Goal: Task Accomplishment & Management: Manage account settings

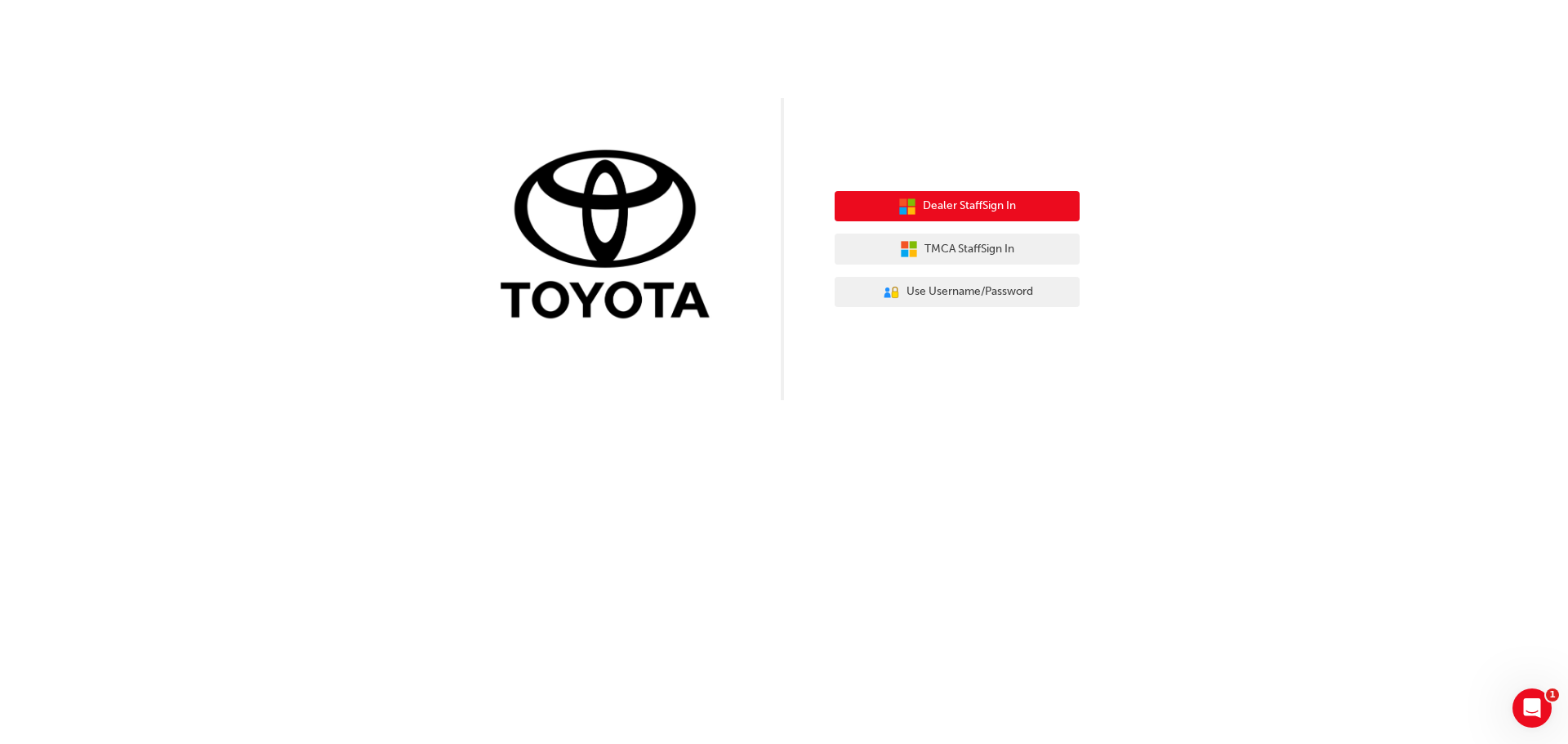
click at [980, 211] on span "Dealer Staff Sign In" at bounding box center [969, 206] width 93 height 19
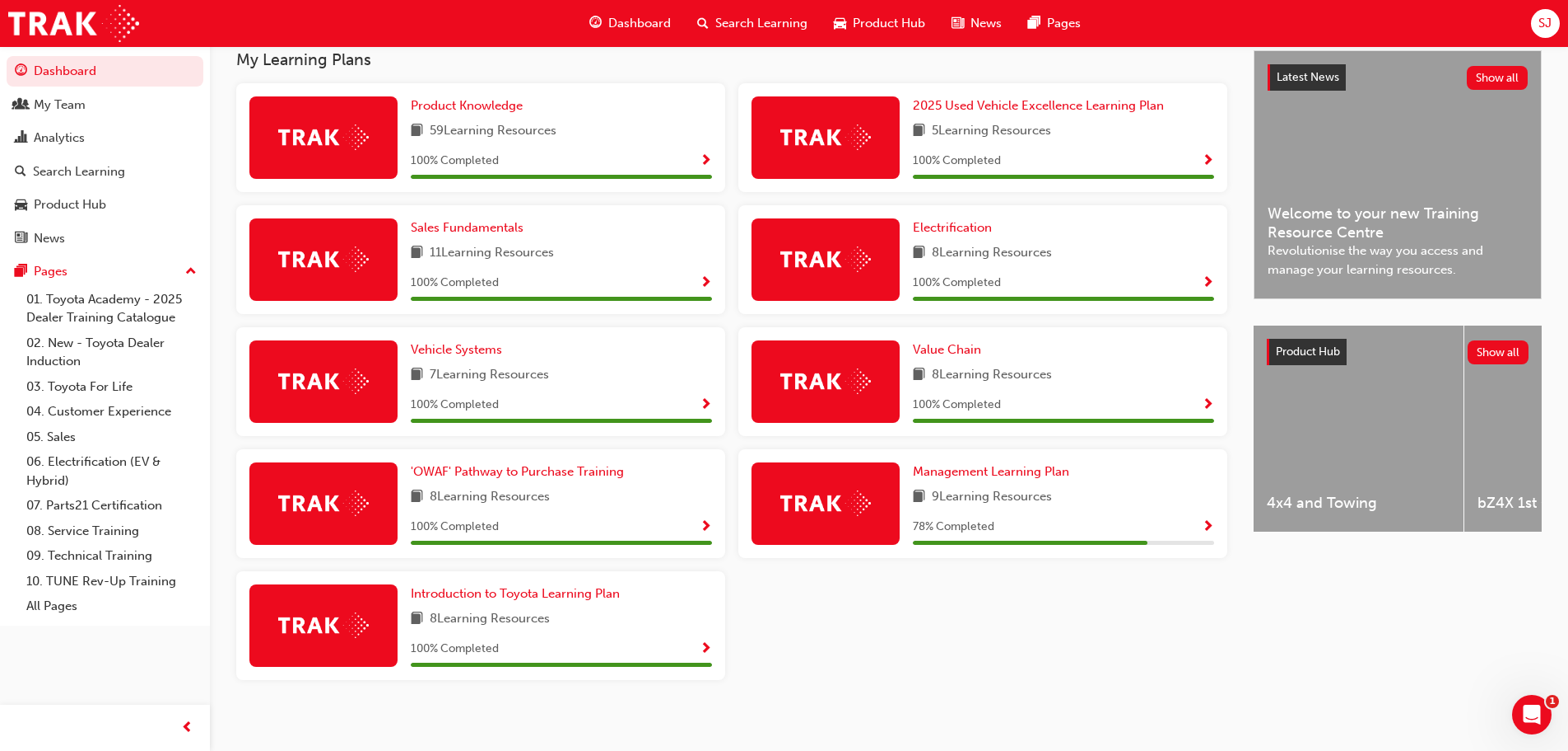
scroll to position [346, 0]
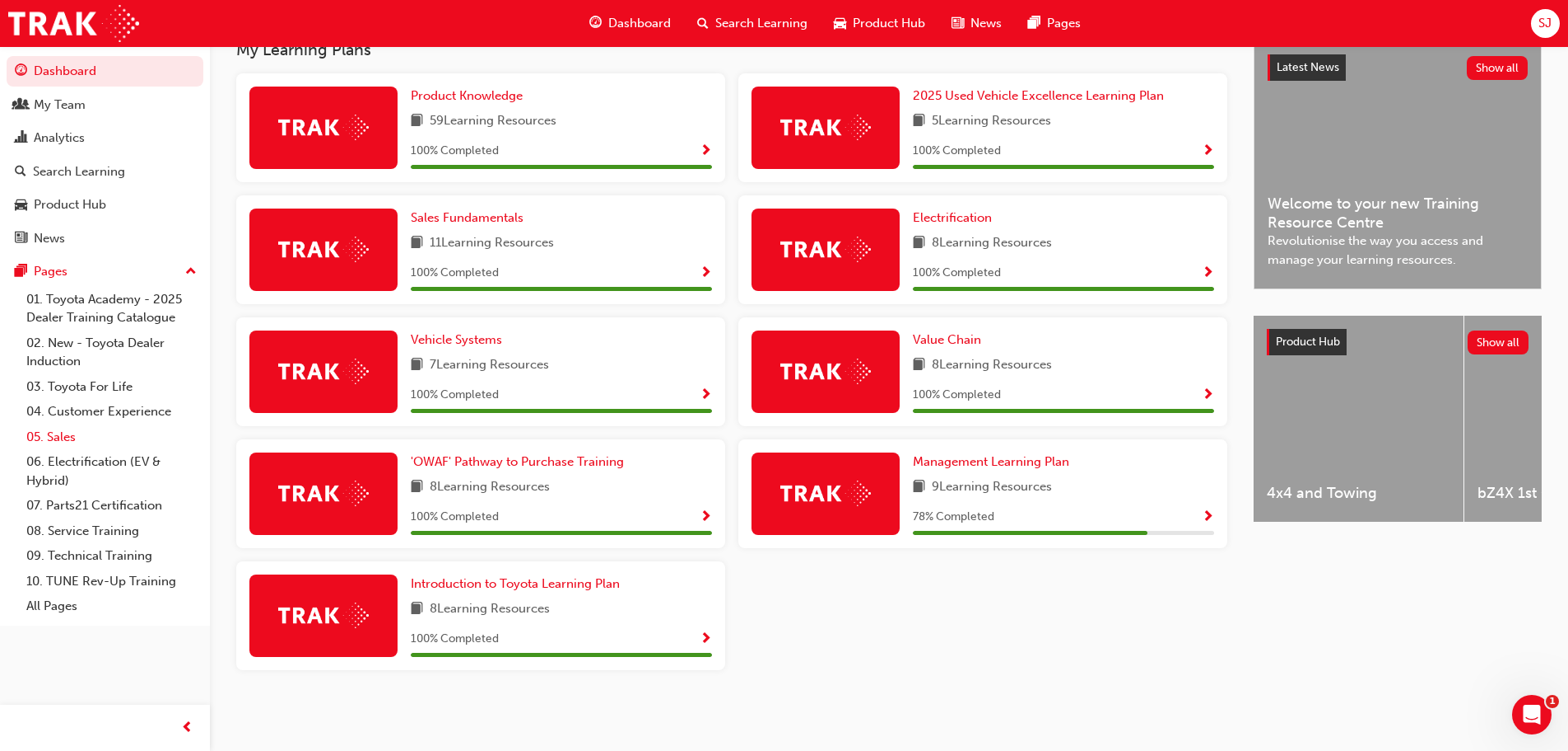
click at [70, 442] on link "05. Sales" at bounding box center [112, 437] width 183 height 26
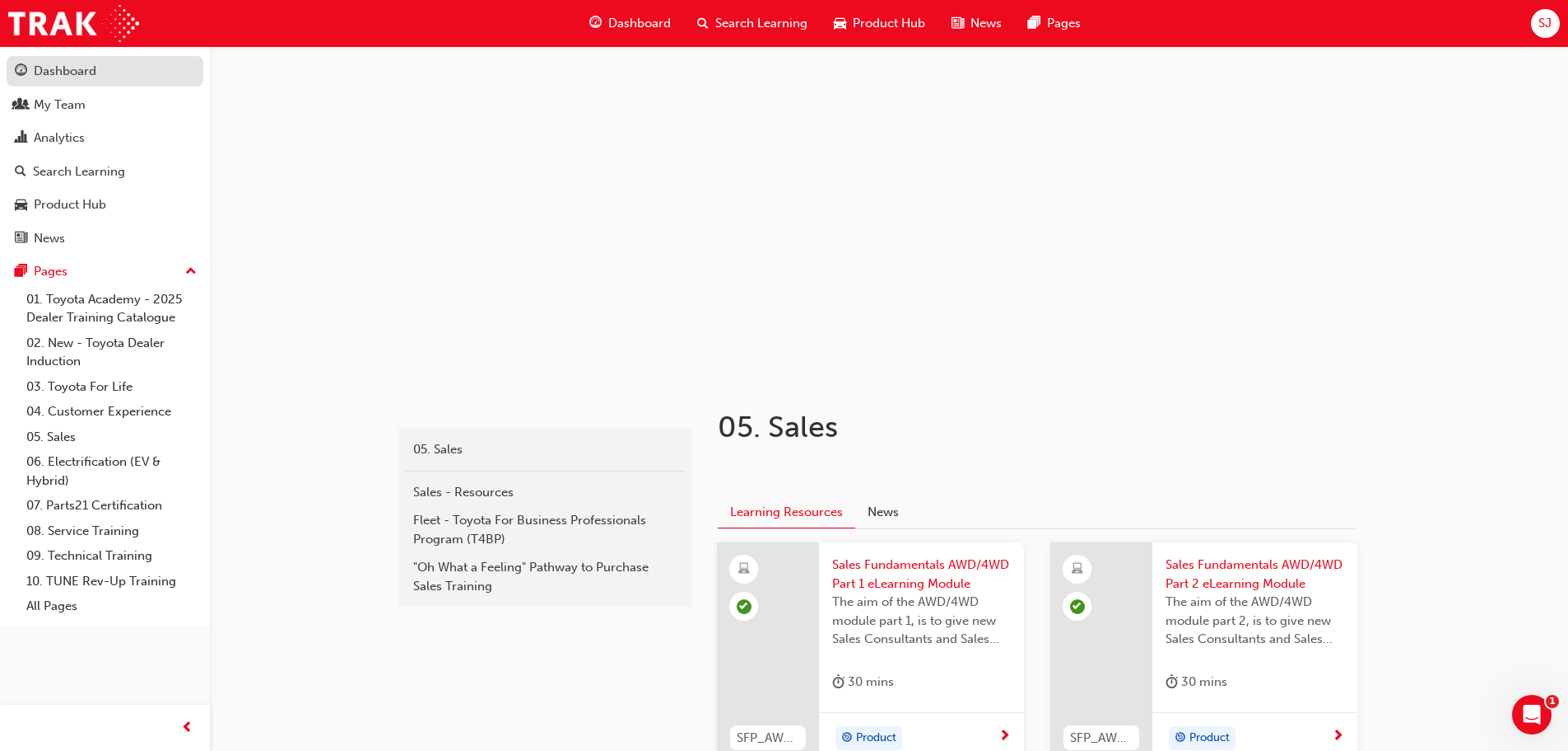
click at [61, 76] on div "Dashboard" at bounding box center [65, 71] width 62 height 19
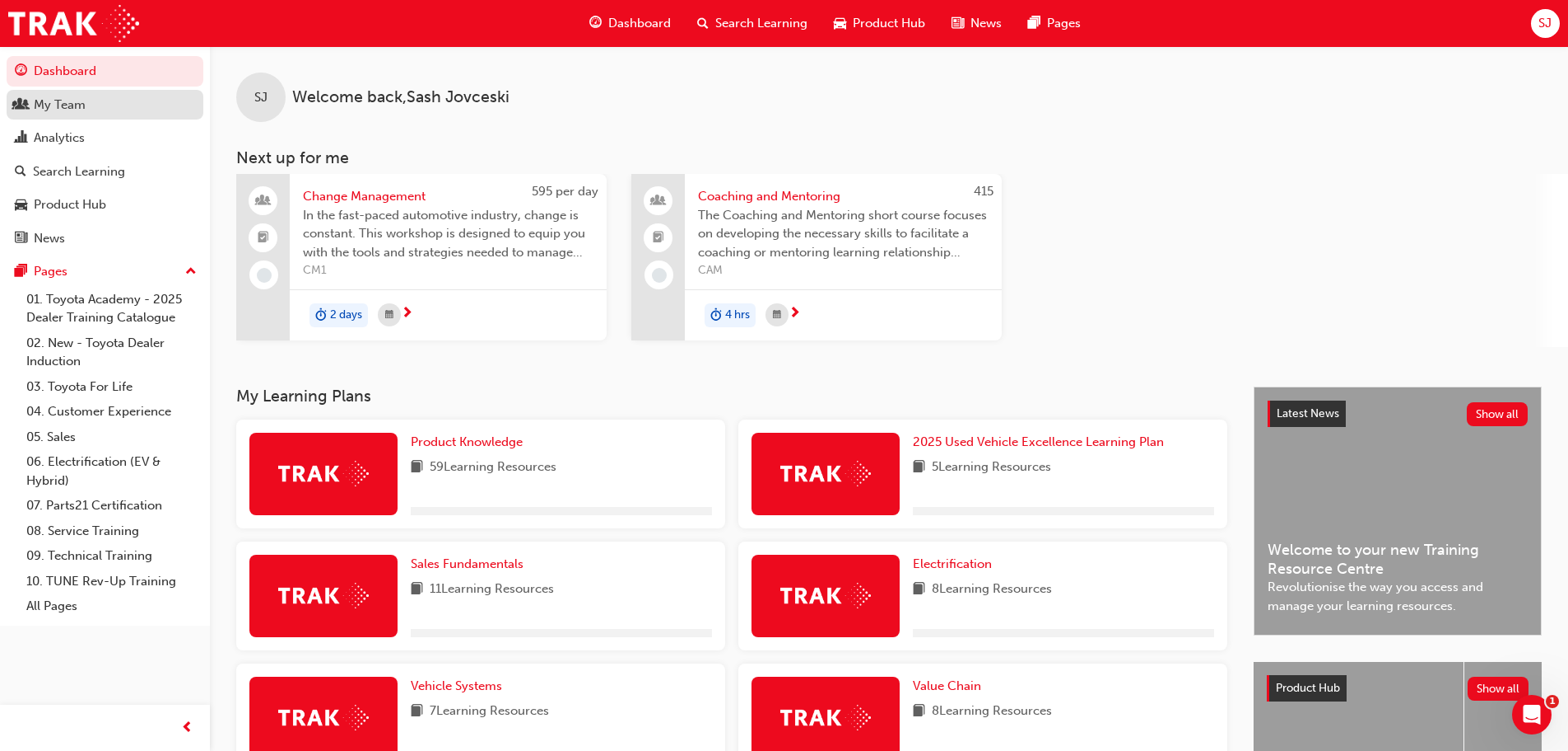
click at [68, 109] on div "My Team" at bounding box center [60, 105] width 52 height 19
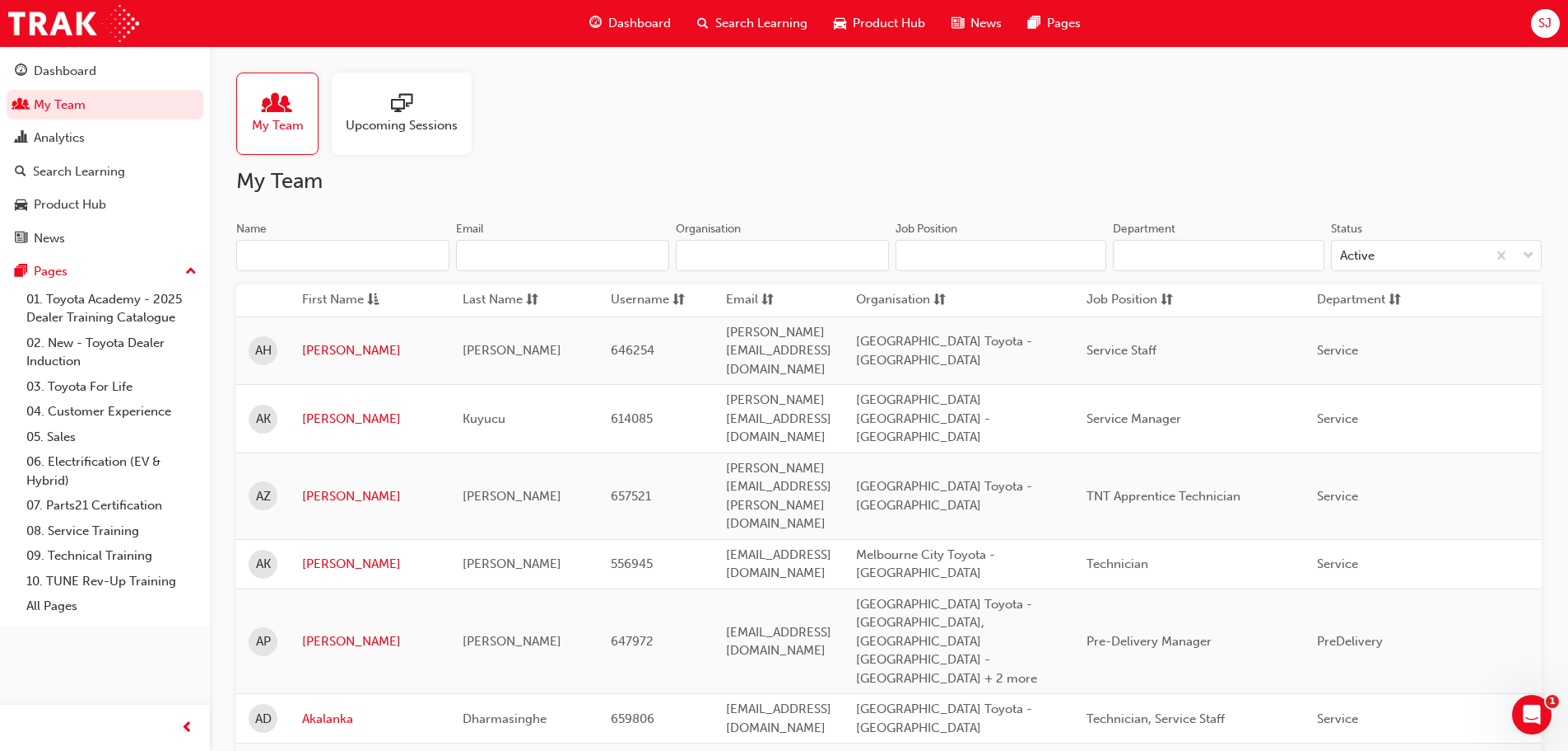
click at [356, 263] on input "Name" at bounding box center [343, 255] width 213 height 31
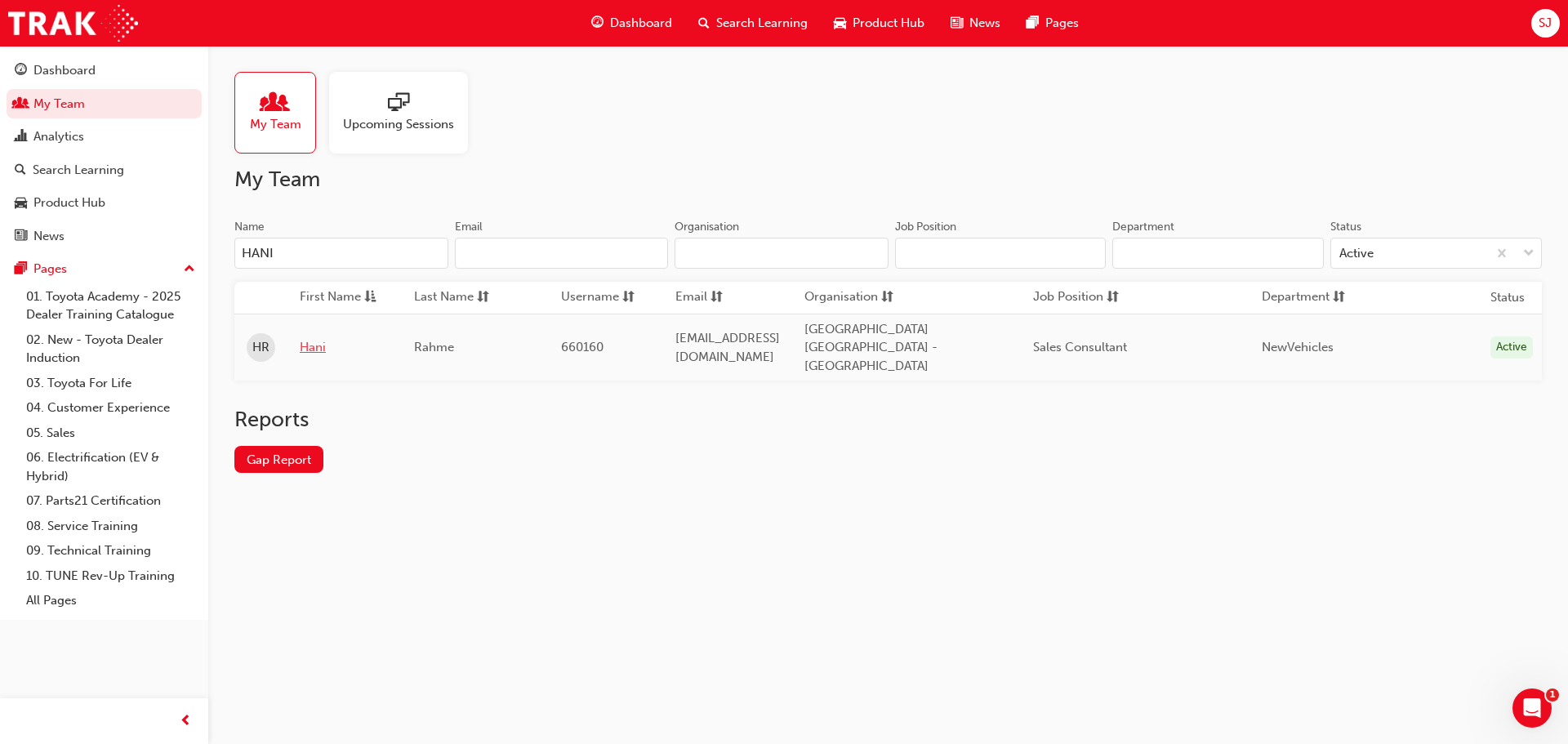
type input "HANI"
click at [303, 339] on link "Hani" at bounding box center [344, 347] width 90 height 19
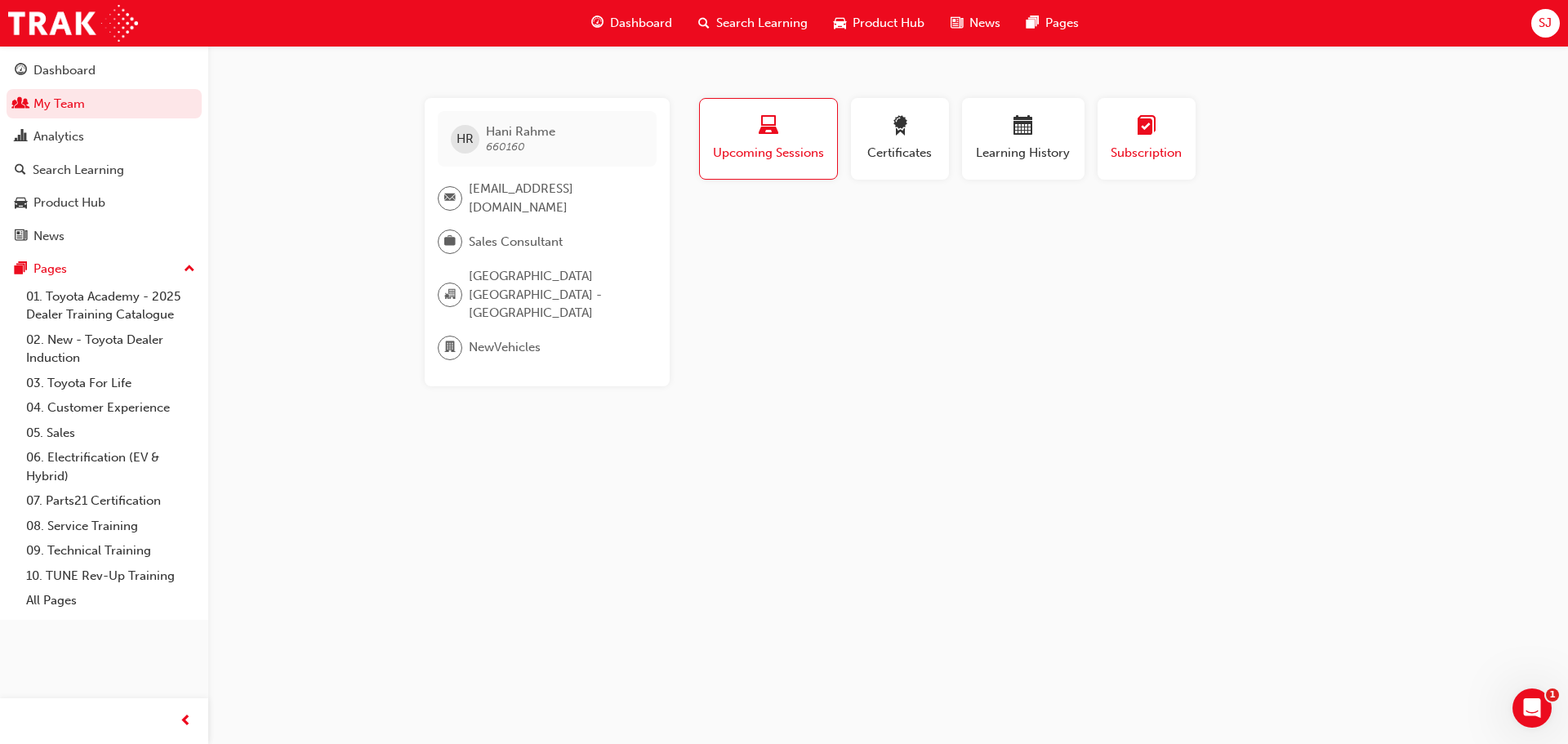
click at [1172, 173] on button "Subscription" at bounding box center [1147, 139] width 98 height 82
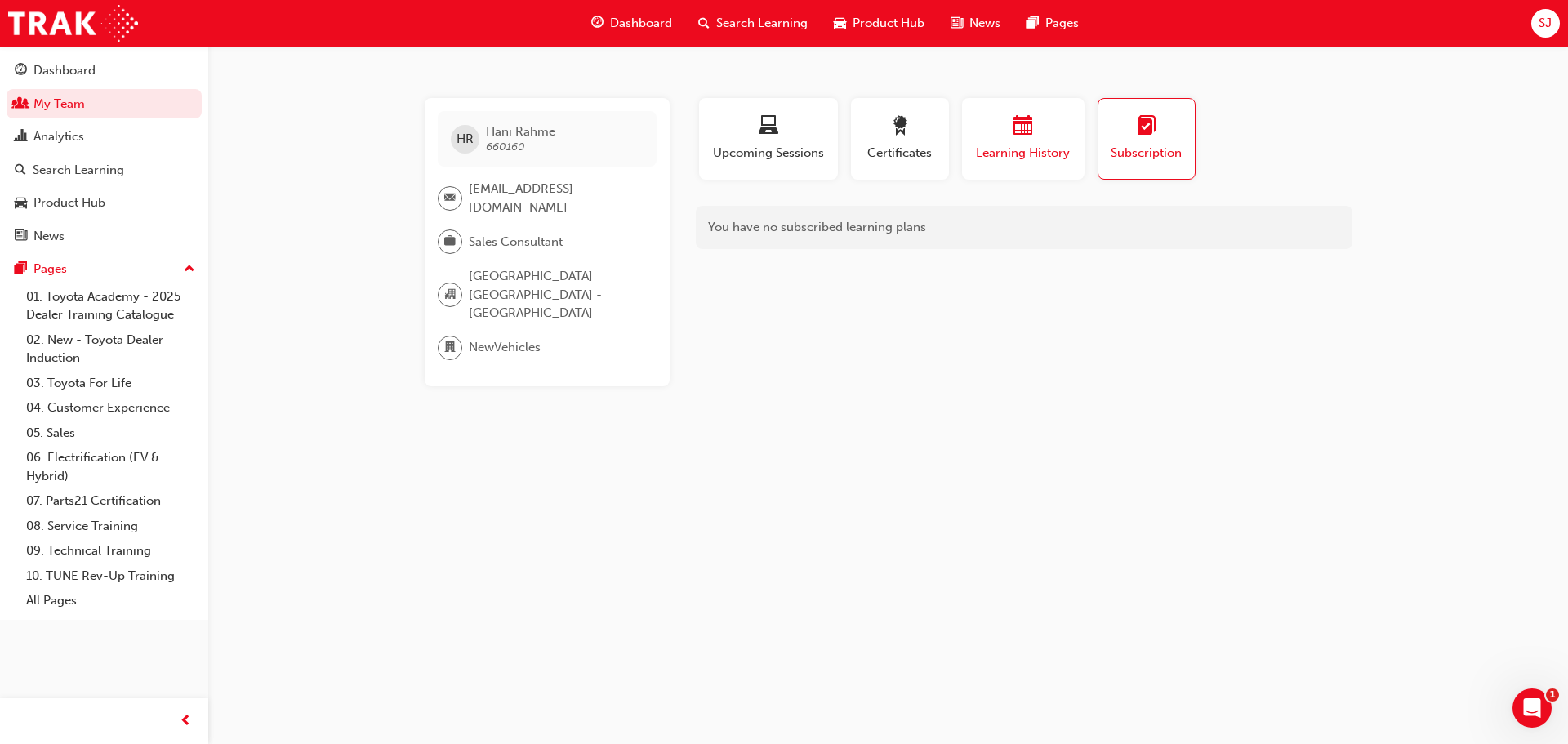
click at [1084, 165] on button "Learning History" at bounding box center [1023, 139] width 123 height 82
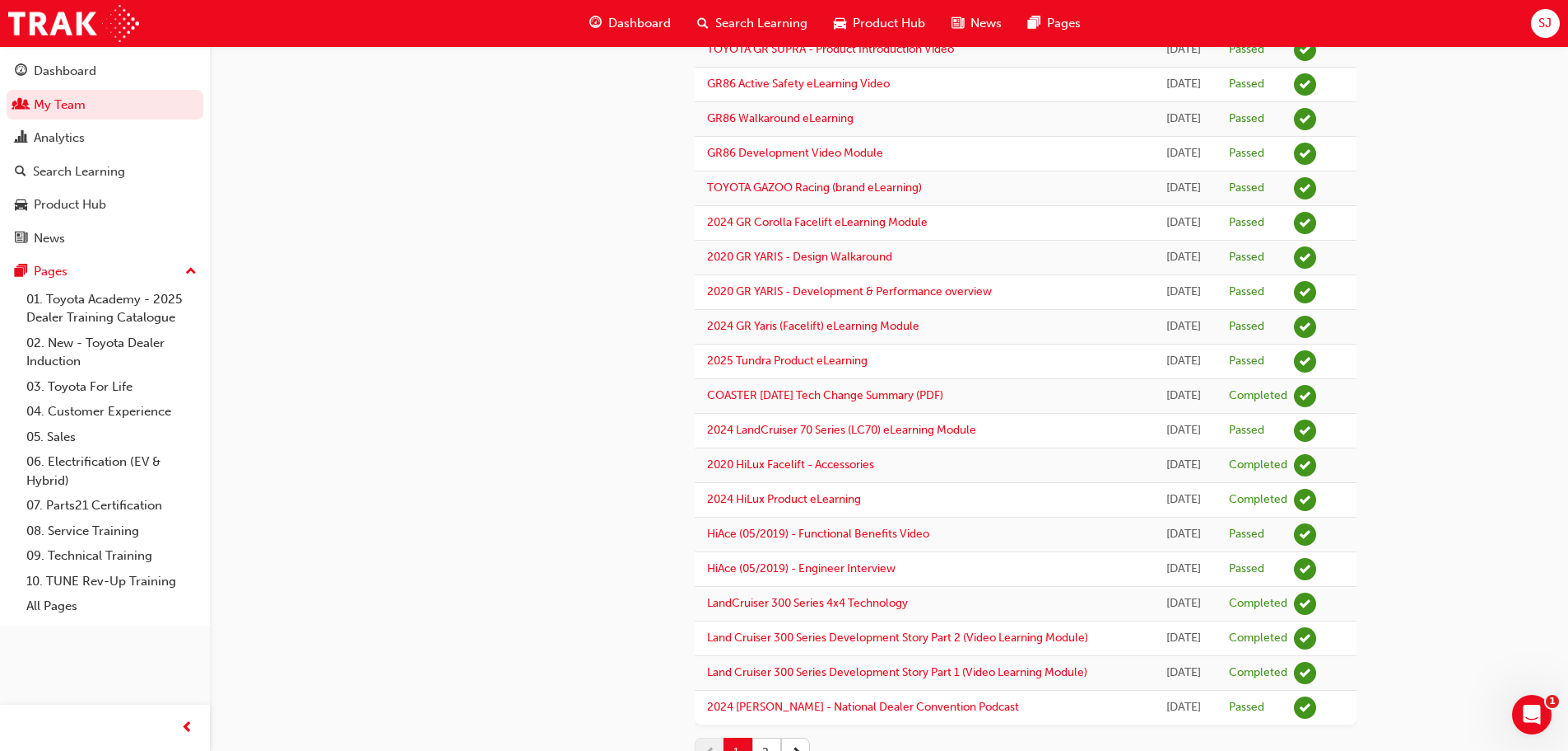
scroll to position [1283, 0]
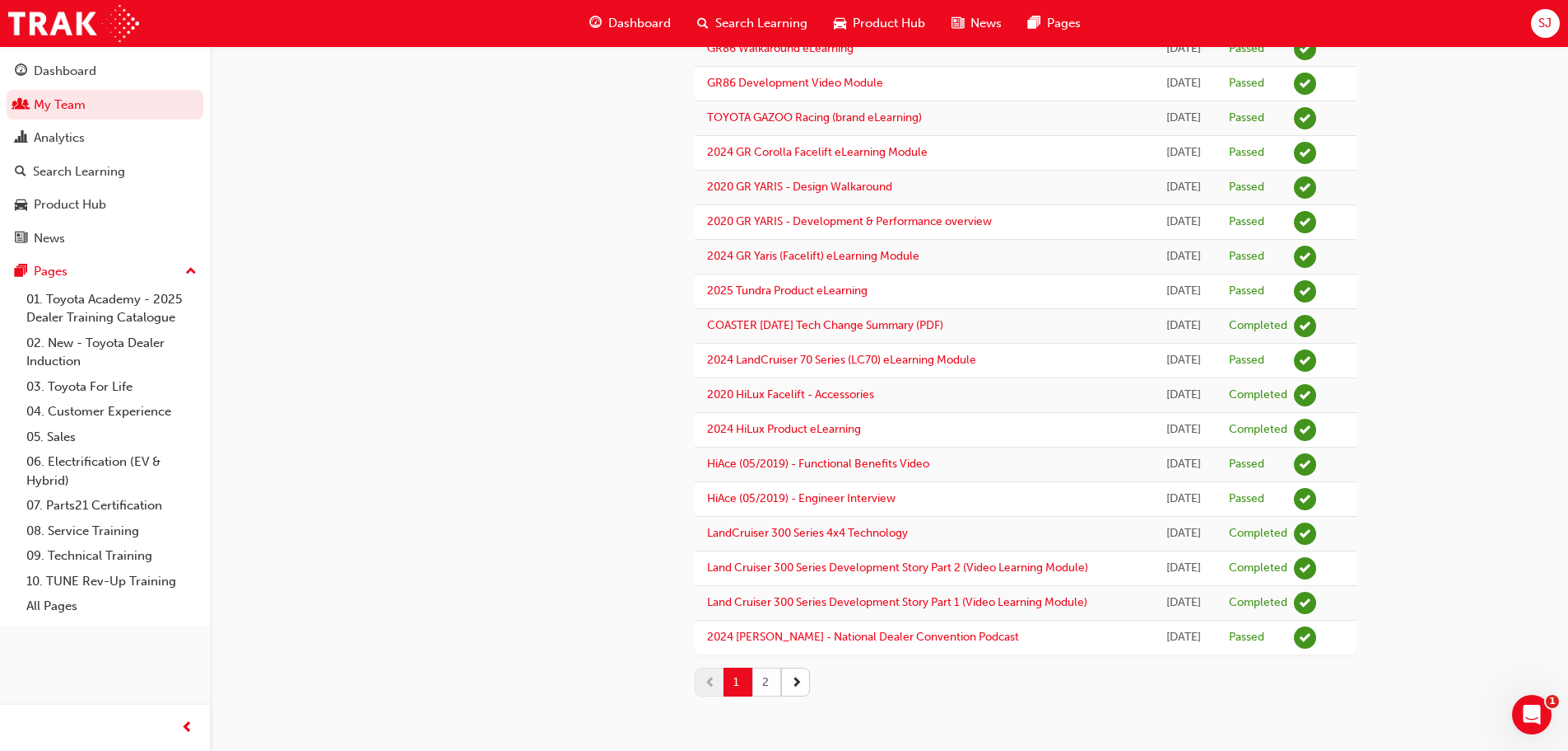
click at [764, 685] on button "2" at bounding box center [766, 681] width 28 height 28
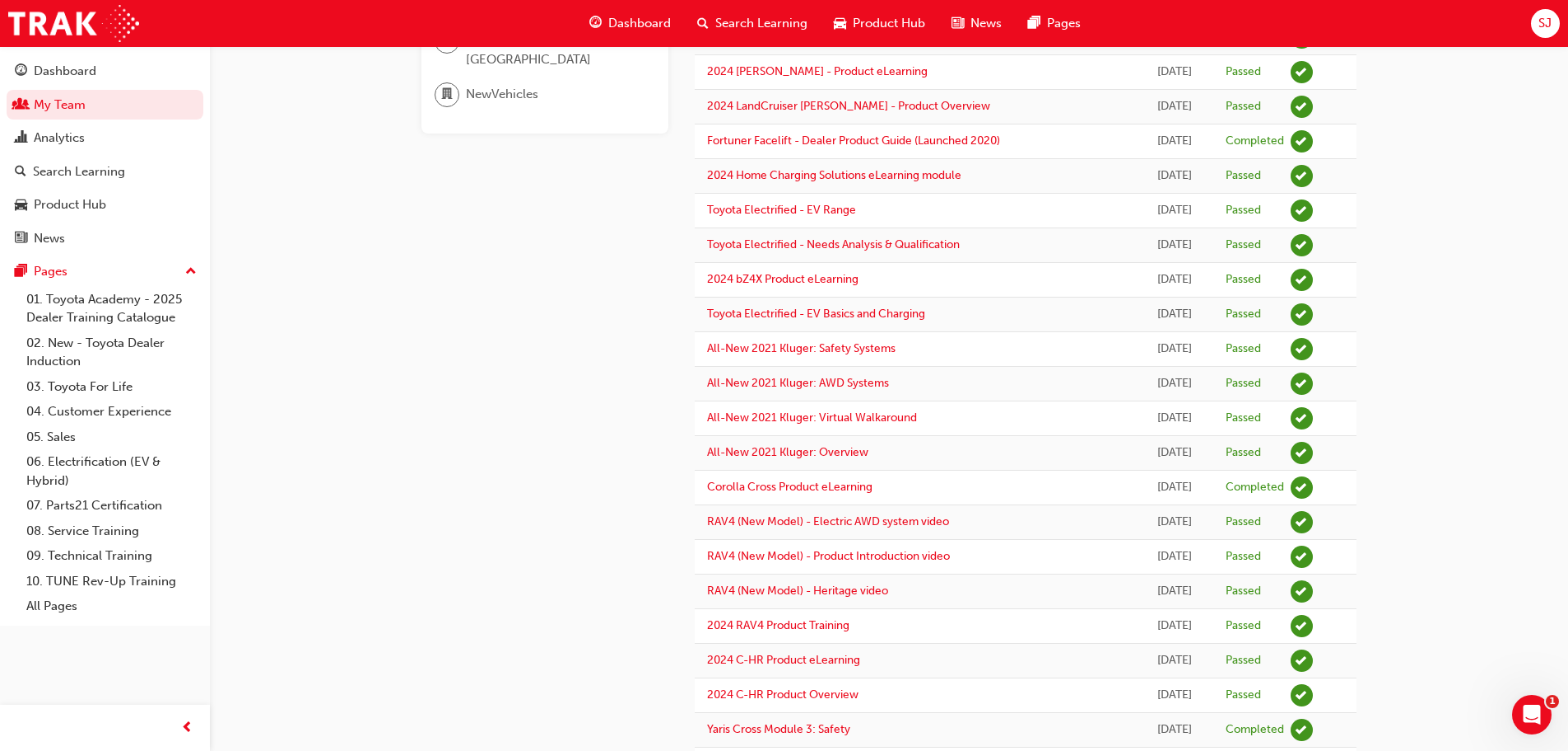
scroll to position [0, 0]
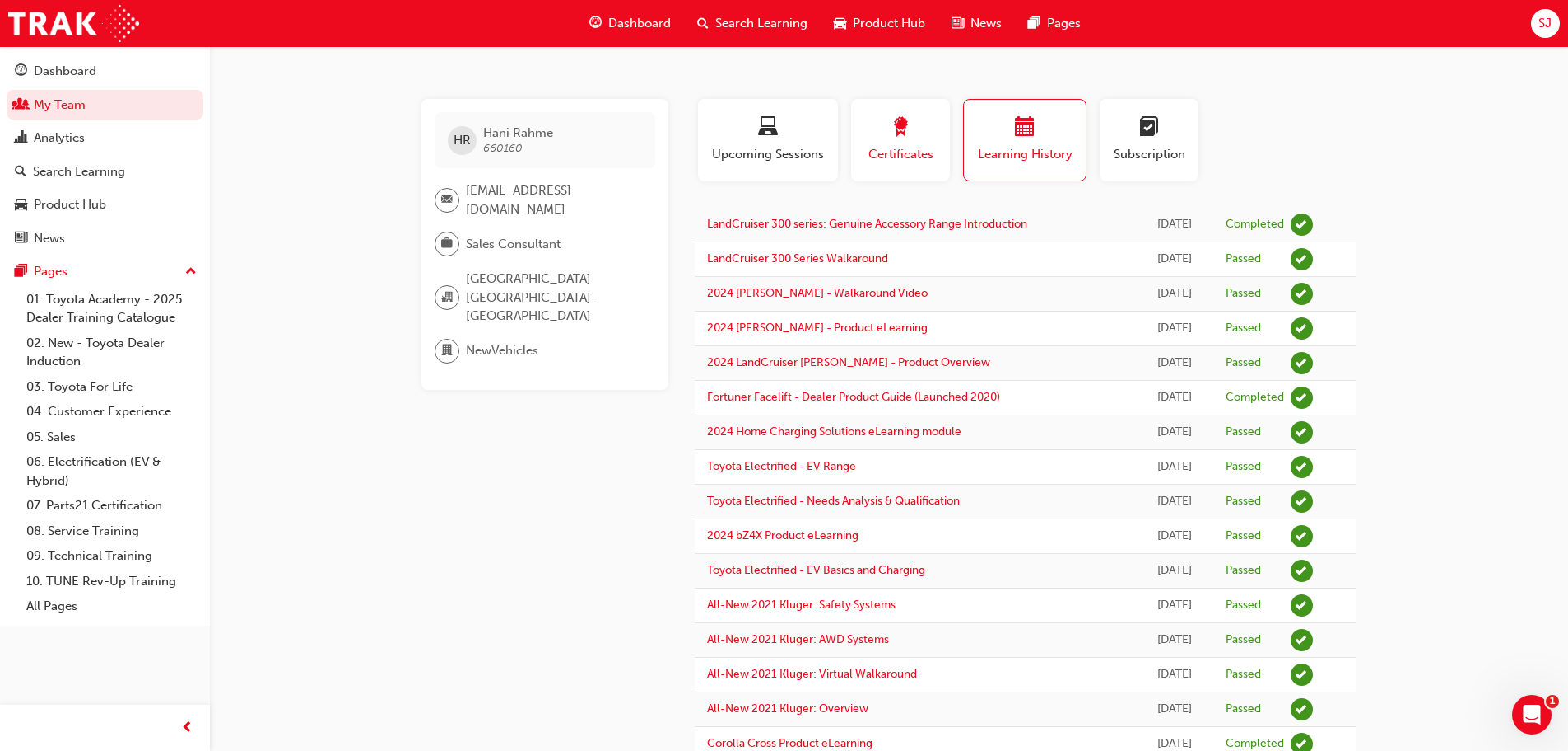
click at [895, 163] on span "Certificates" at bounding box center [900, 154] width 74 height 19
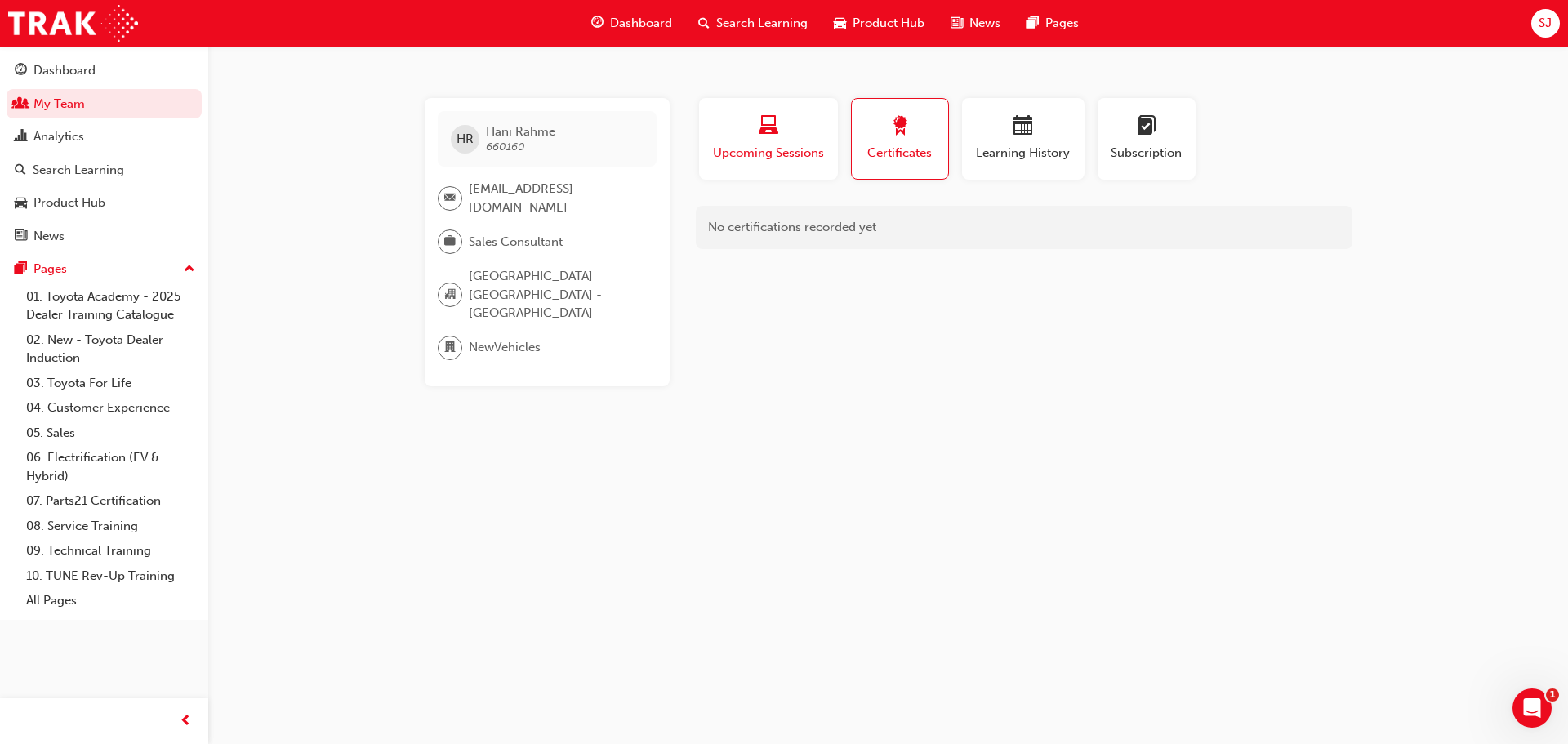
click at [792, 152] on span "Upcoming Sessions" at bounding box center [769, 153] width 115 height 19
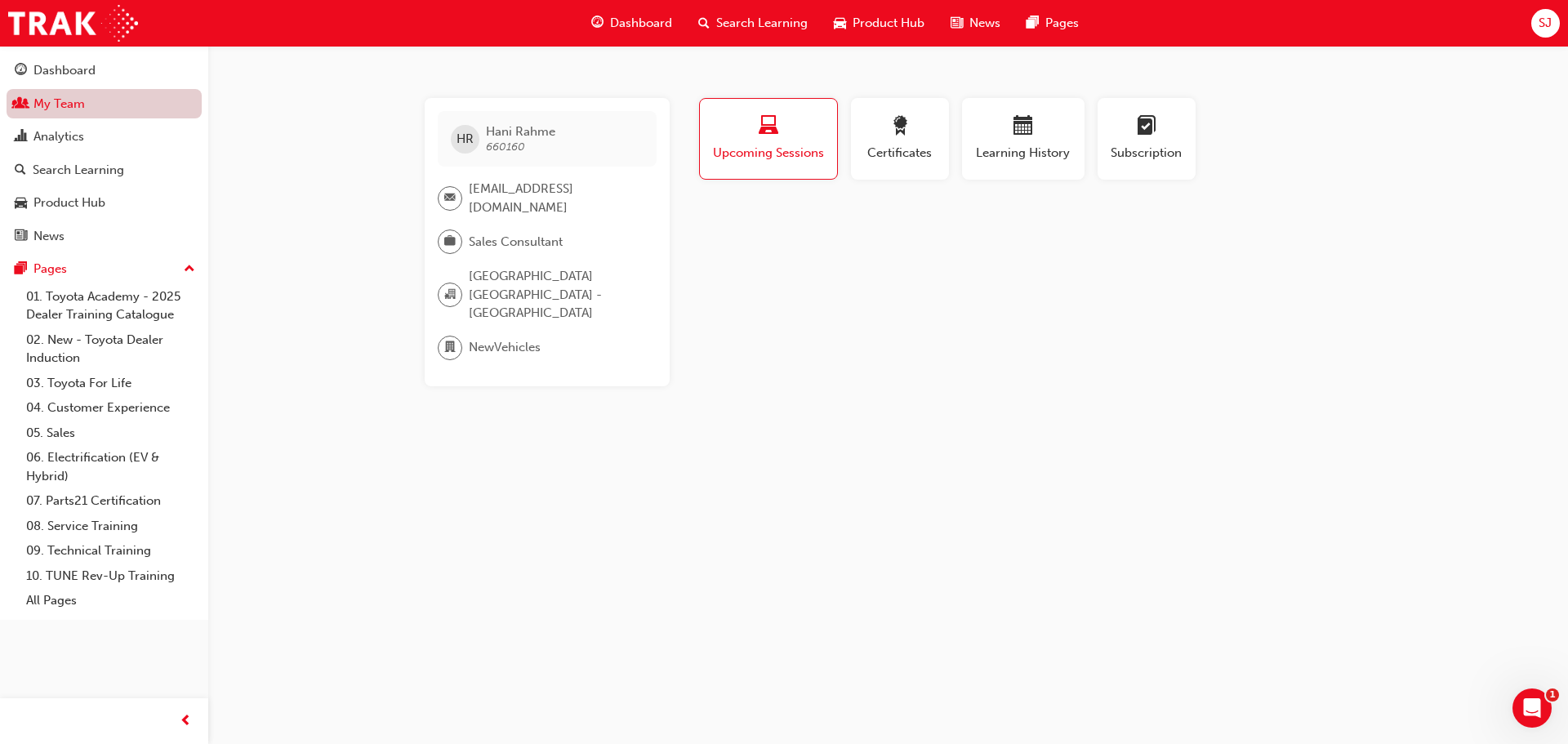
click at [53, 94] on link "My Team" at bounding box center [104, 104] width 195 height 30
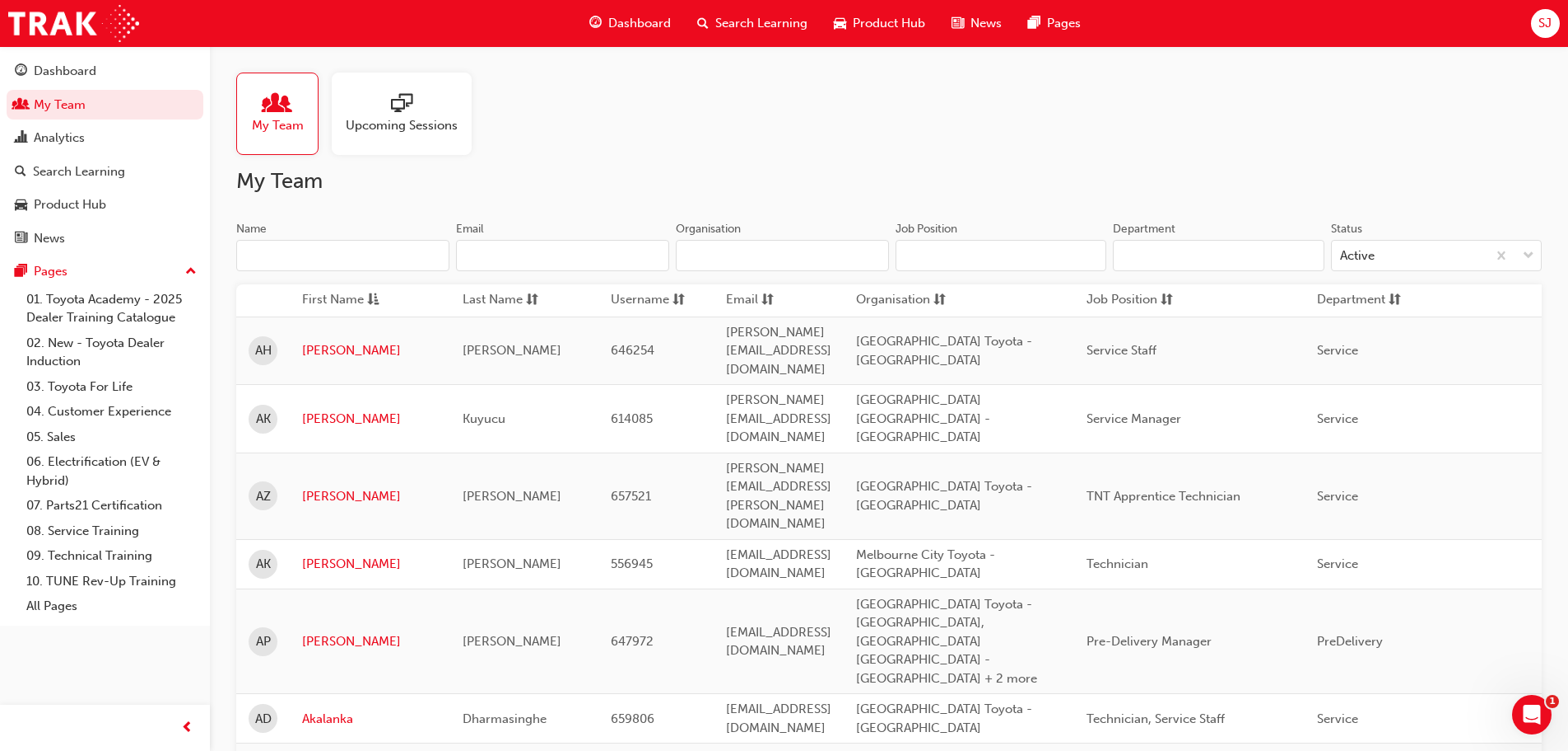
click at [265, 245] on input "Name" at bounding box center [343, 255] width 213 height 31
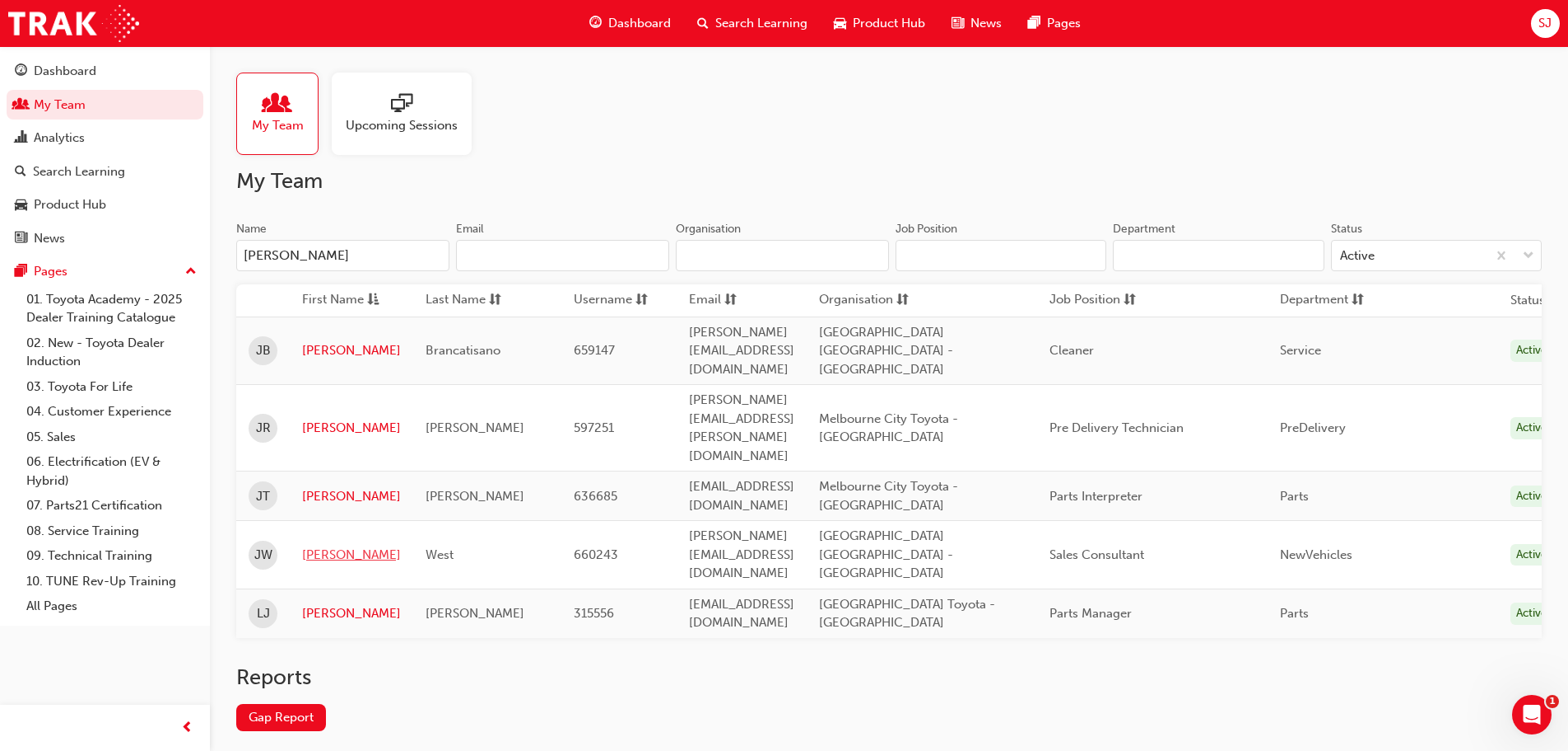
type input "JOS"
click at [321, 545] on link "Joshua" at bounding box center [351, 555] width 99 height 19
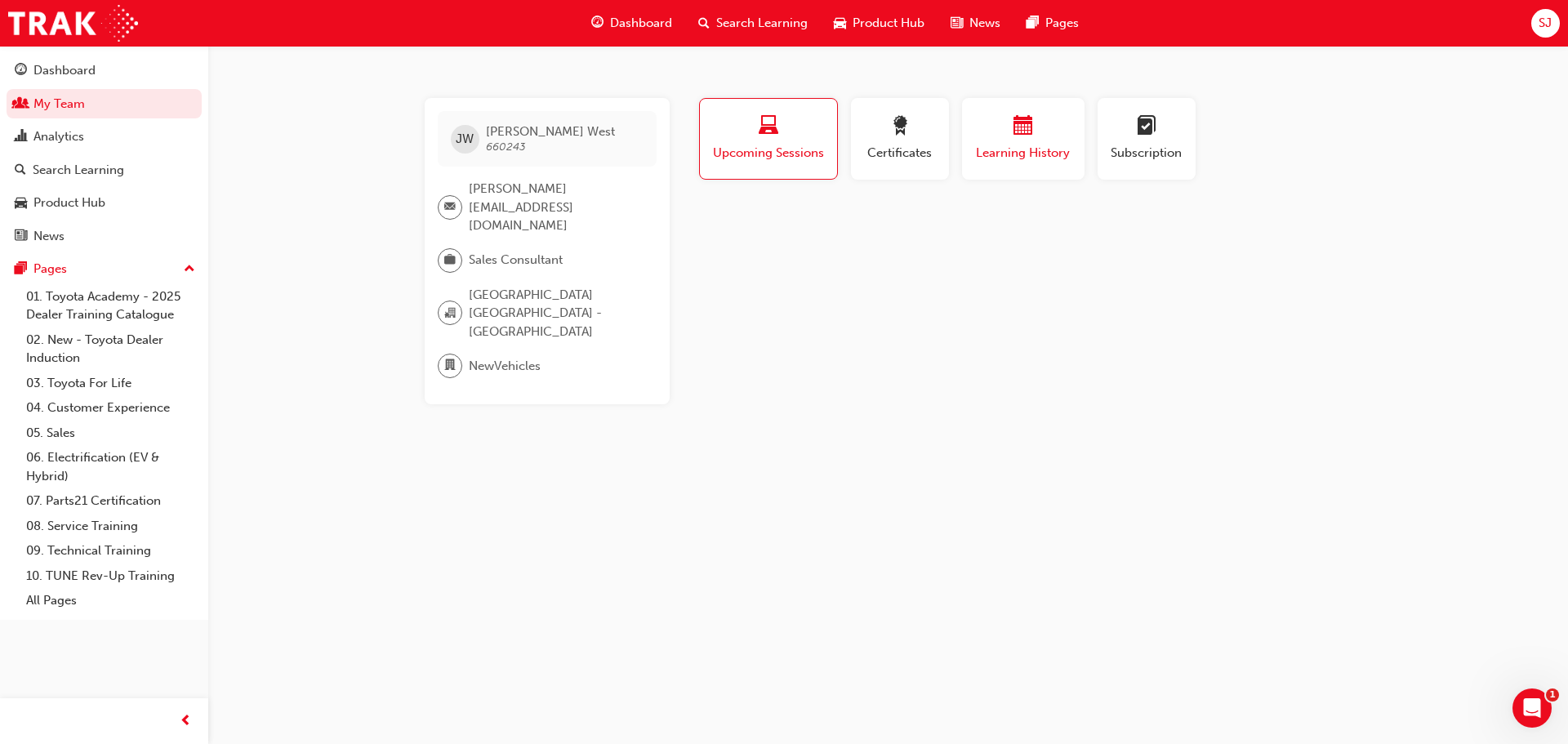
click at [1010, 156] on span "Learning History" at bounding box center [1024, 153] width 98 height 19
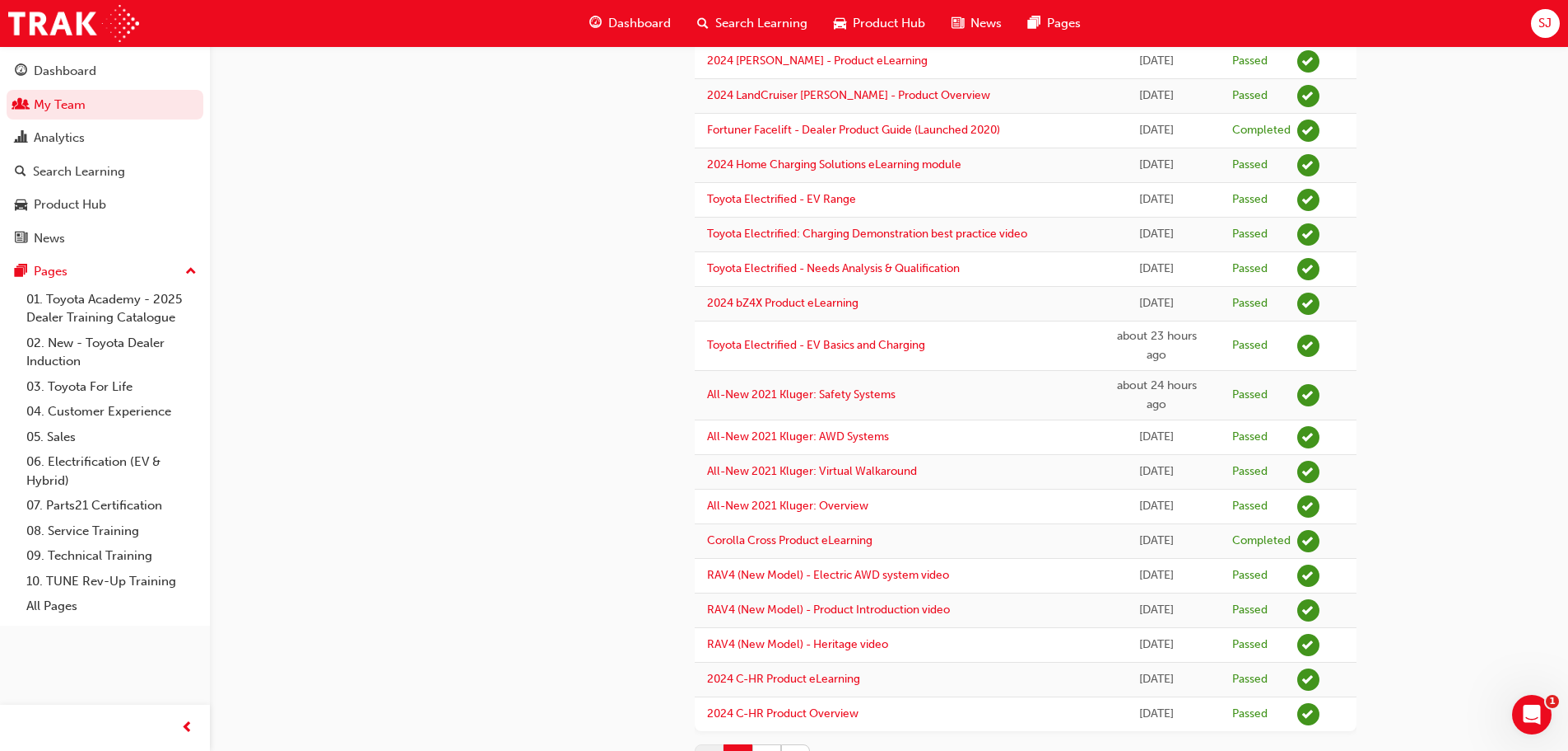
scroll to position [1342, 0]
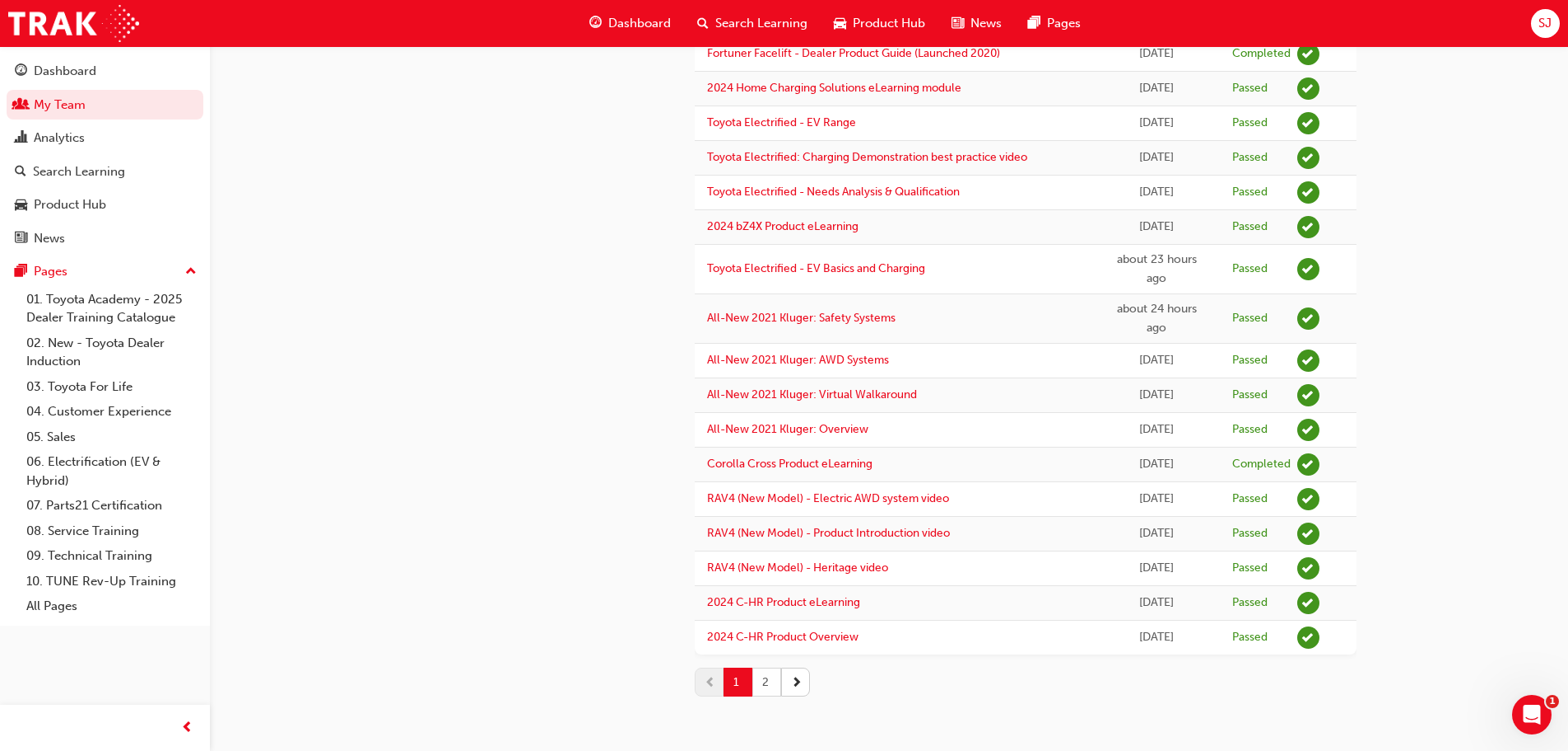
click at [769, 677] on button "2" at bounding box center [766, 681] width 28 height 28
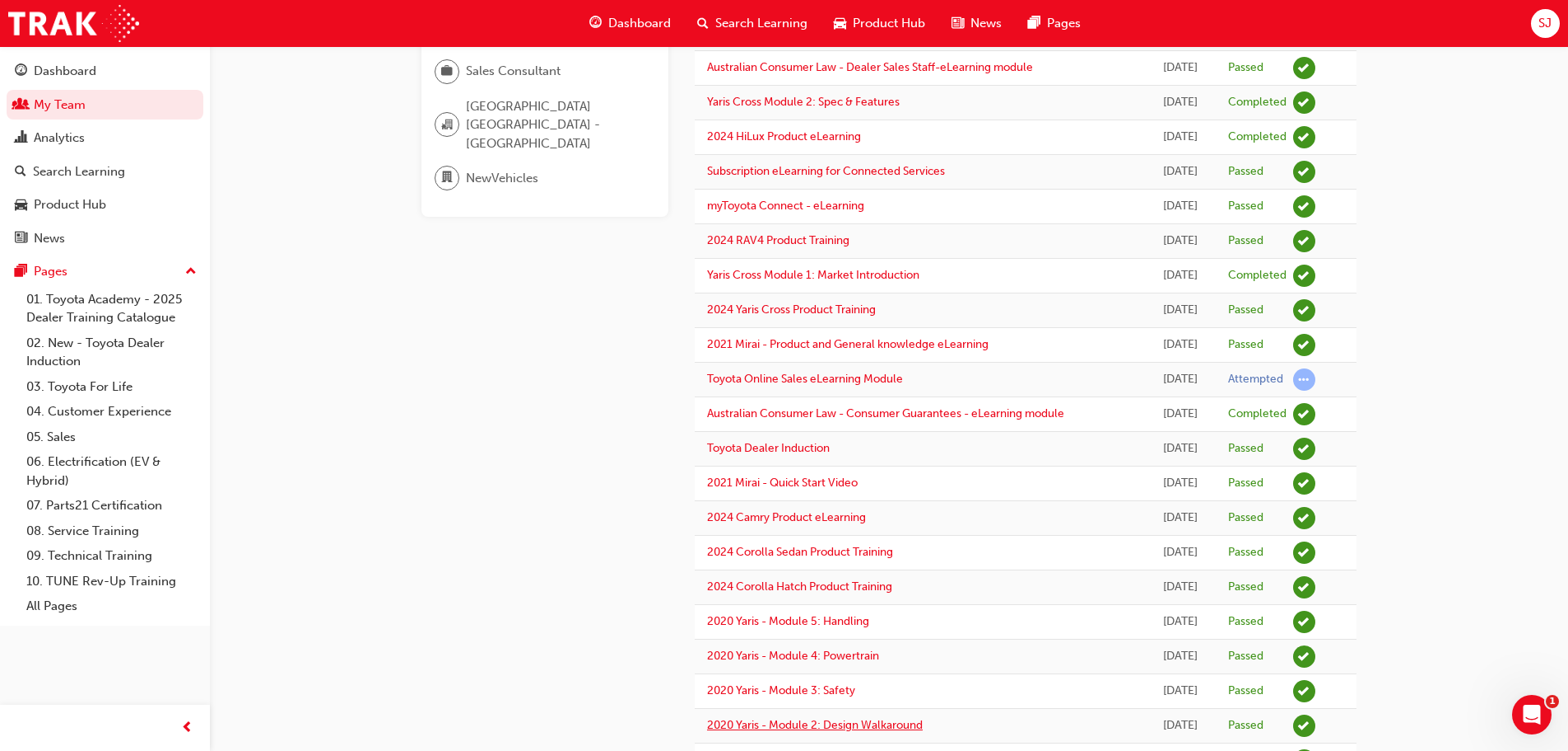
scroll to position [0, 0]
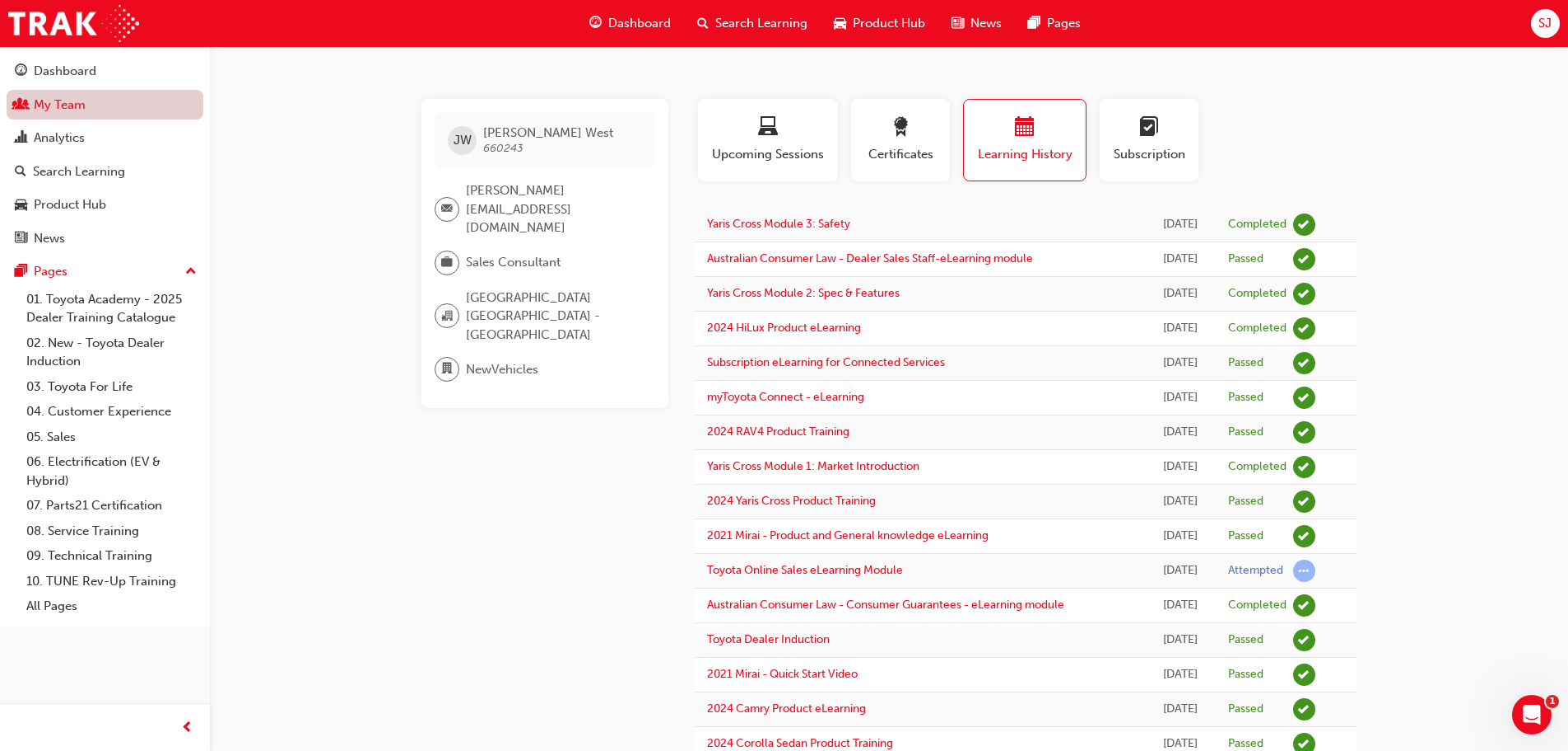
click at [37, 114] on link "My Team" at bounding box center [105, 105] width 196 height 30
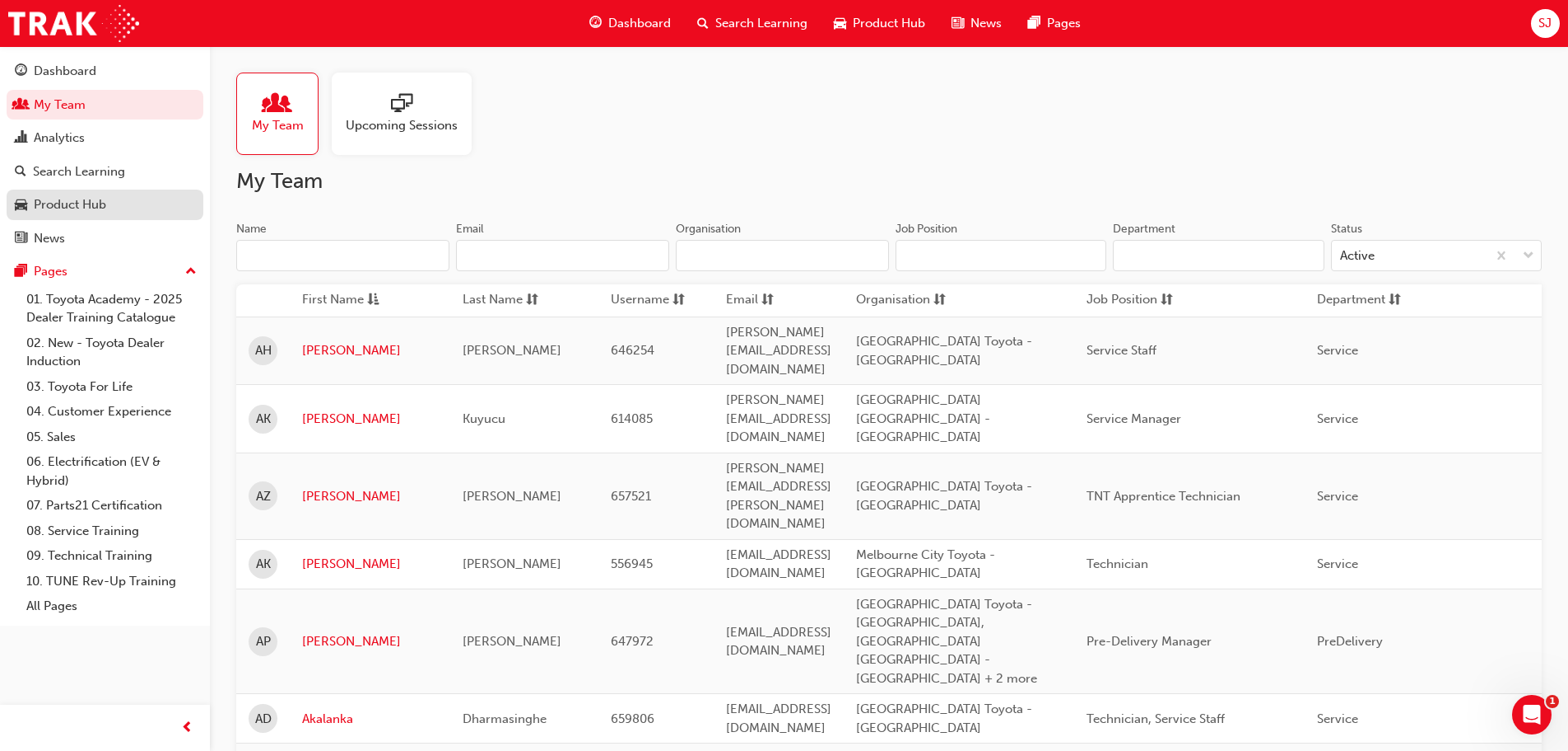
click at [53, 206] on div "Product Hub" at bounding box center [70, 205] width 72 height 19
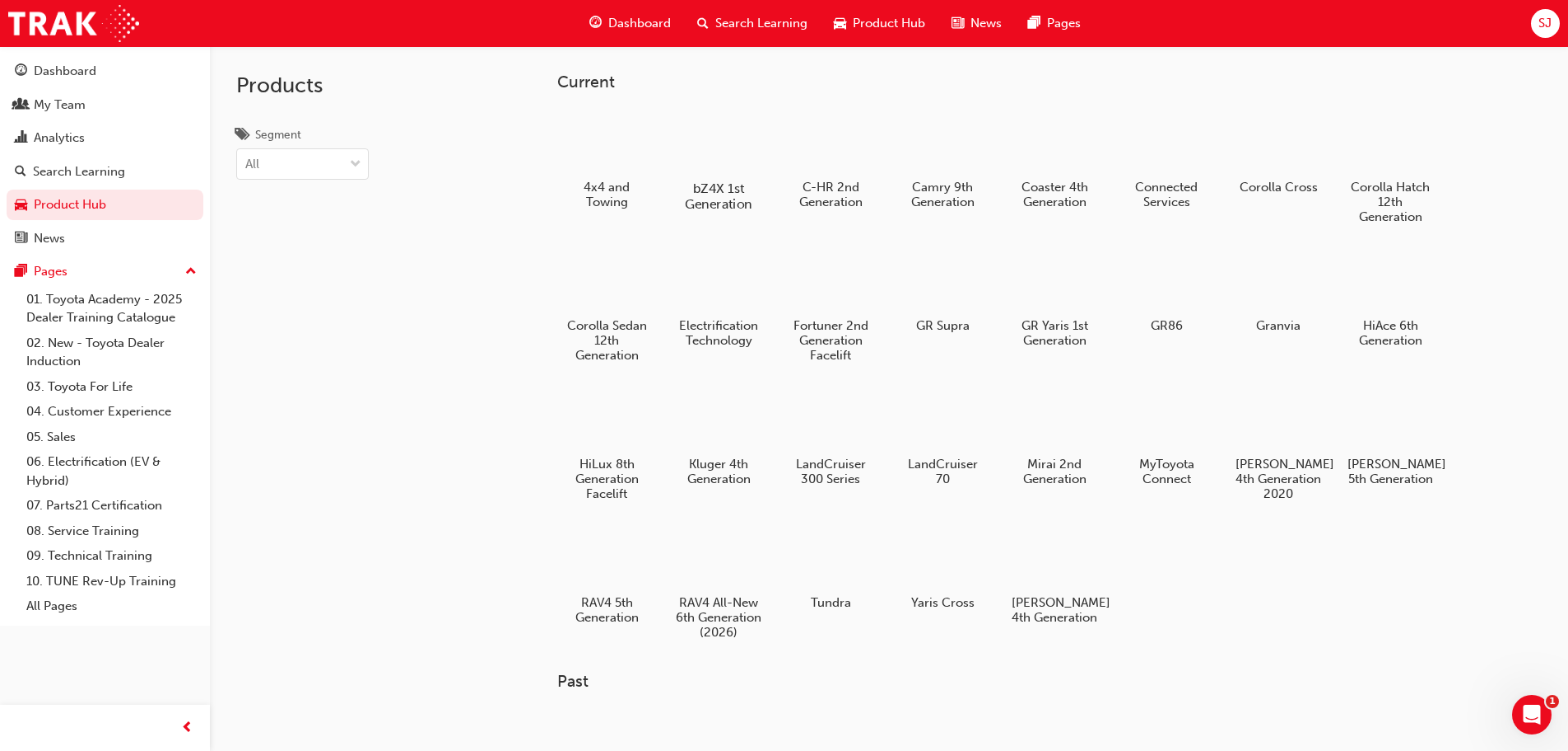
click at [709, 133] on div at bounding box center [718, 140] width 92 height 65
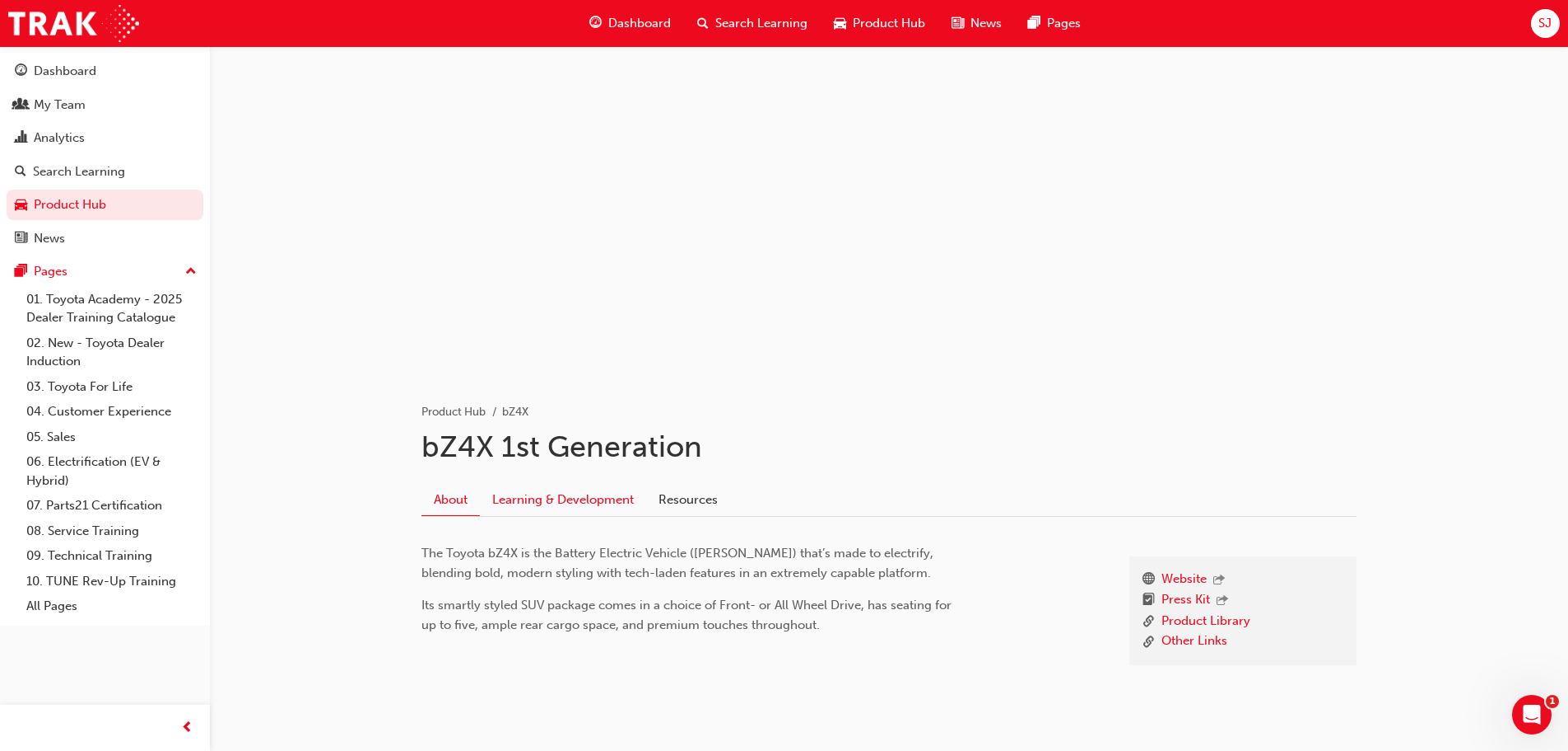
click at [585, 494] on link "Learning & Development" at bounding box center [562, 499] width 166 height 31
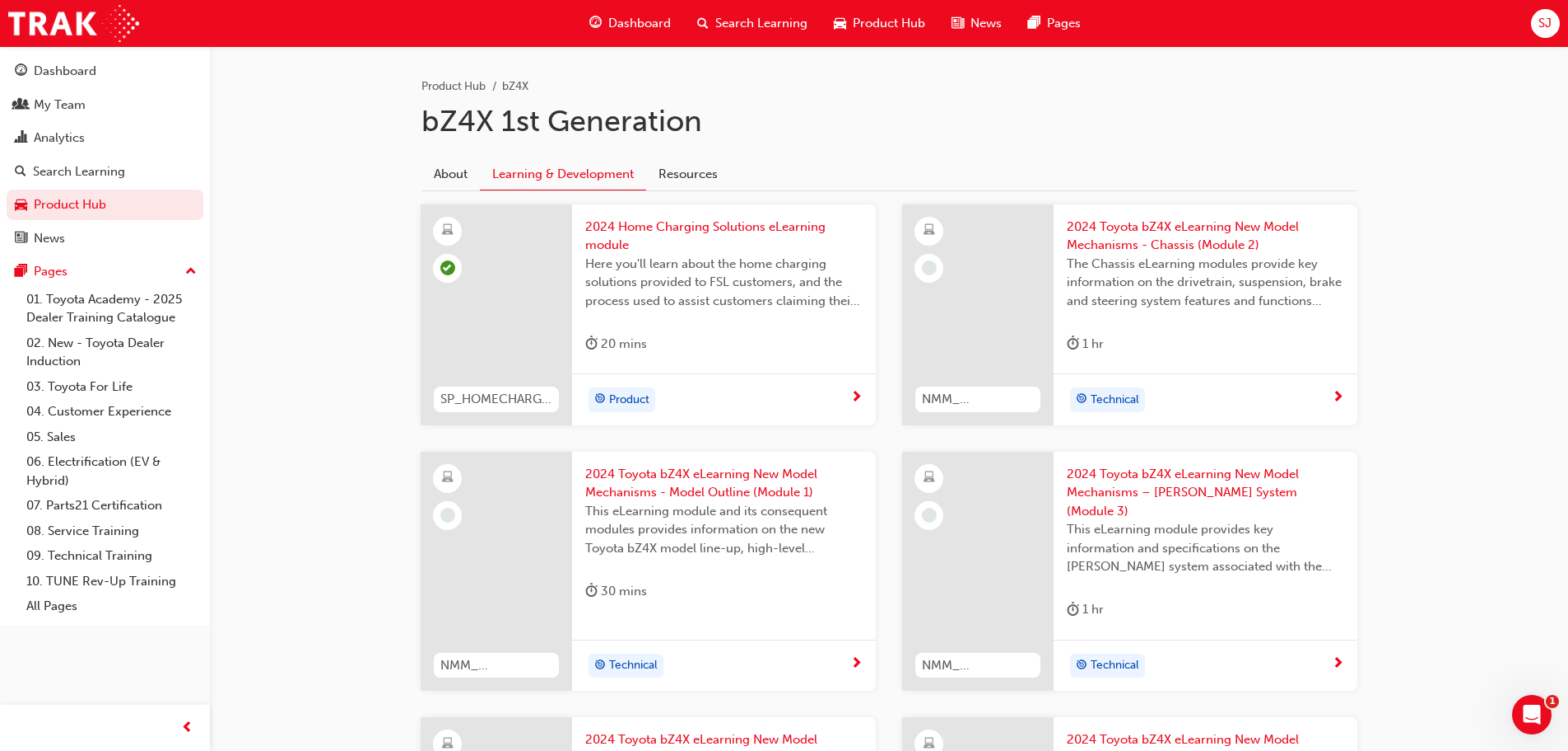
scroll to position [330, 0]
click at [641, 476] on span "2024 Toyota bZ4X eLearning New Model Mechanisms - Model Outline (Module 1)" at bounding box center [724, 479] width 277 height 37
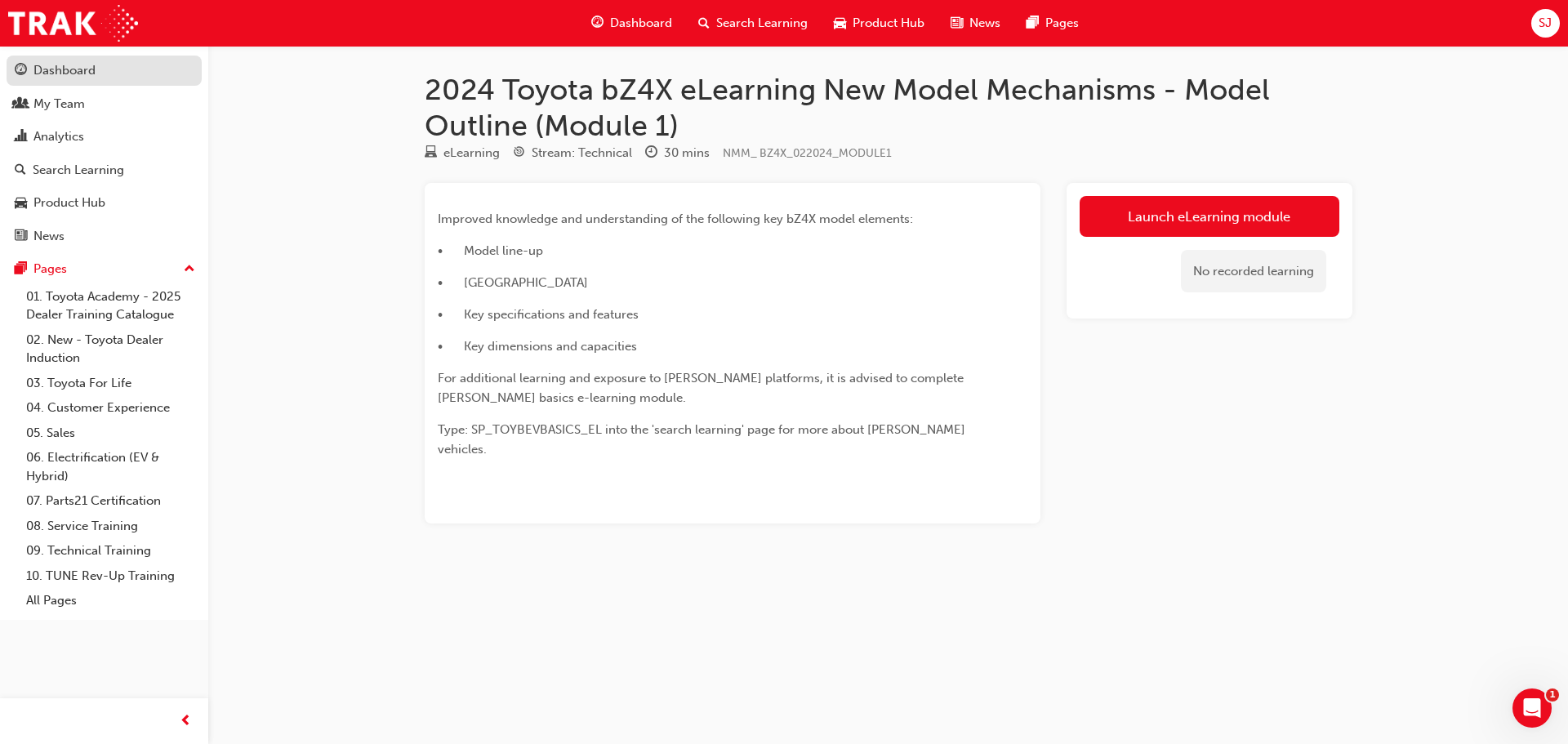
click at [96, 76] on div "Dashboard" at bounding box center [104, 70] width 179 height 20
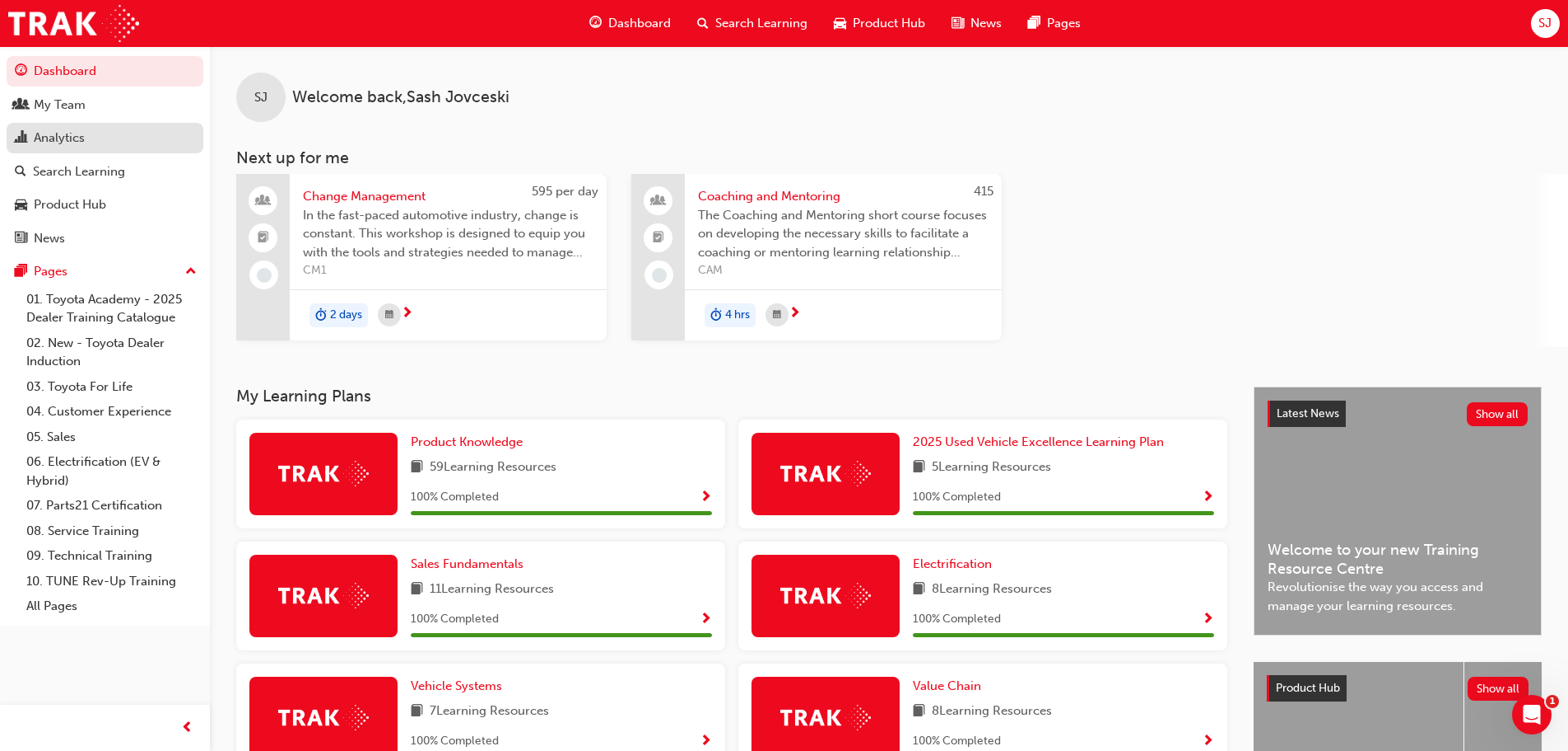
click at [53, 141] on div "Analytics" at bounding box center [60, 138] width 51 height 19
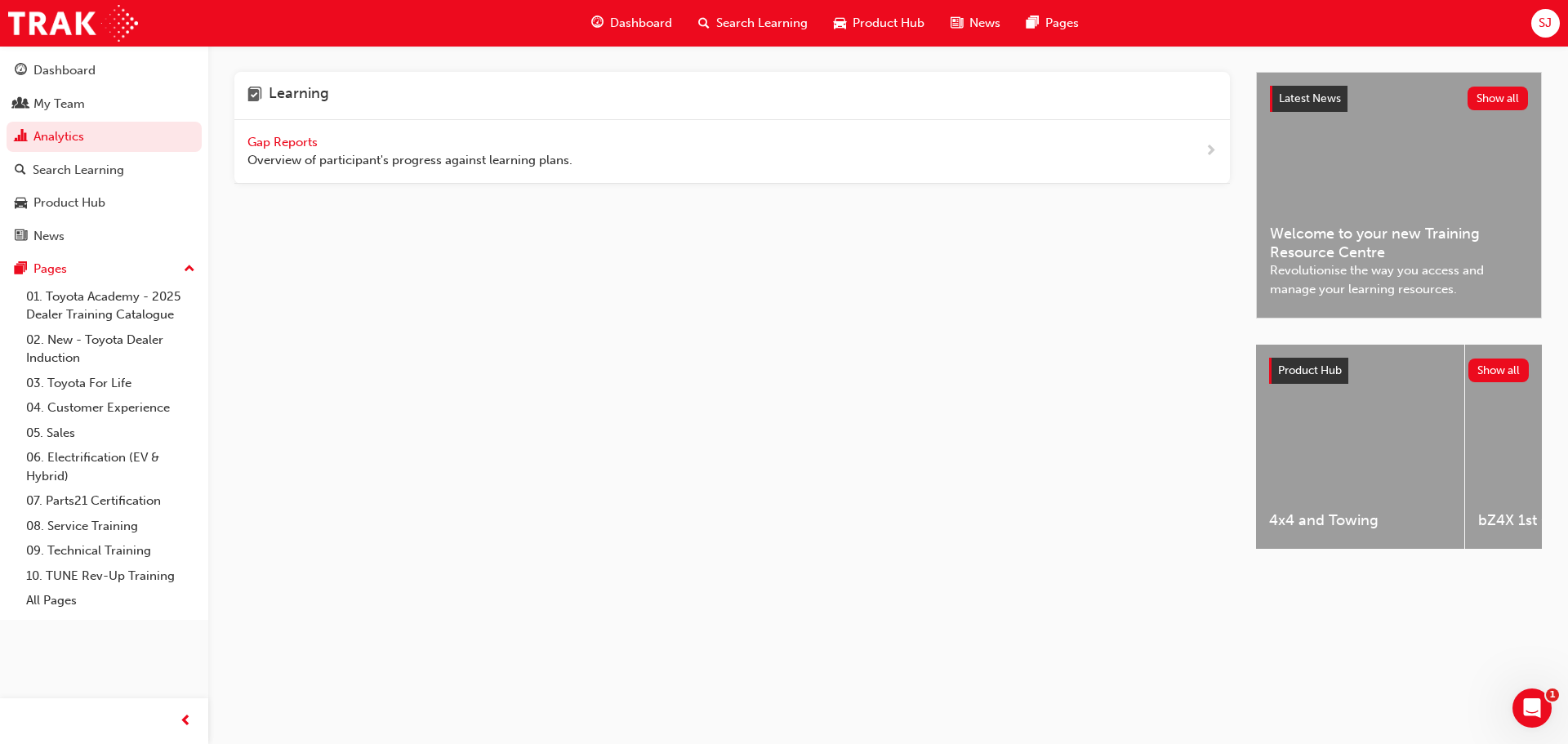
click at [270, 147] on span "Gap Reports" at bounding box center [284, 142] width 74 height 15
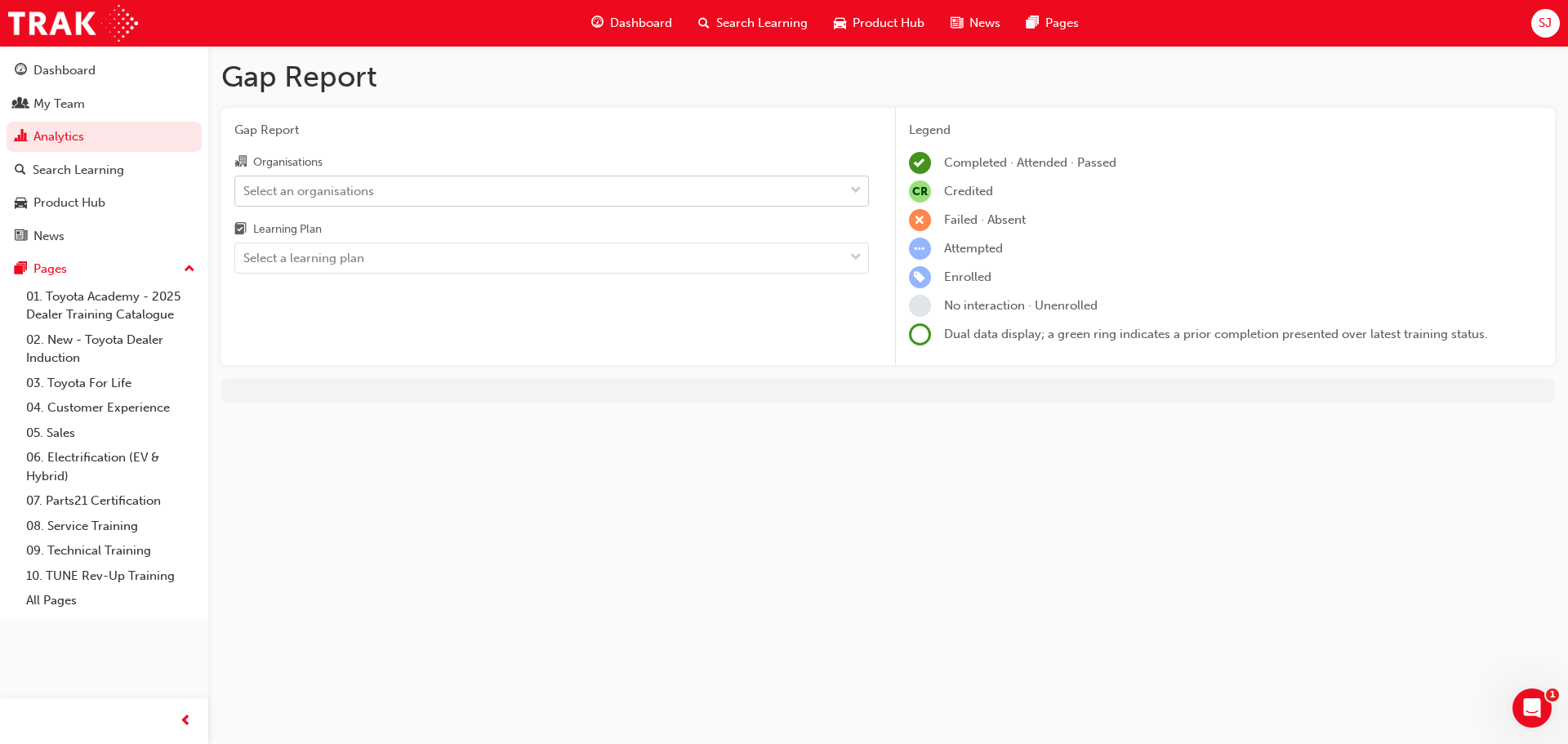
click at [309, 193] on div "Select an organisations" at bounding box center [309, 190] width 131 height 19
click at [245, 193] on input "Organisations Select an organisations" at bounding box center [244, 189] width 2 height 14
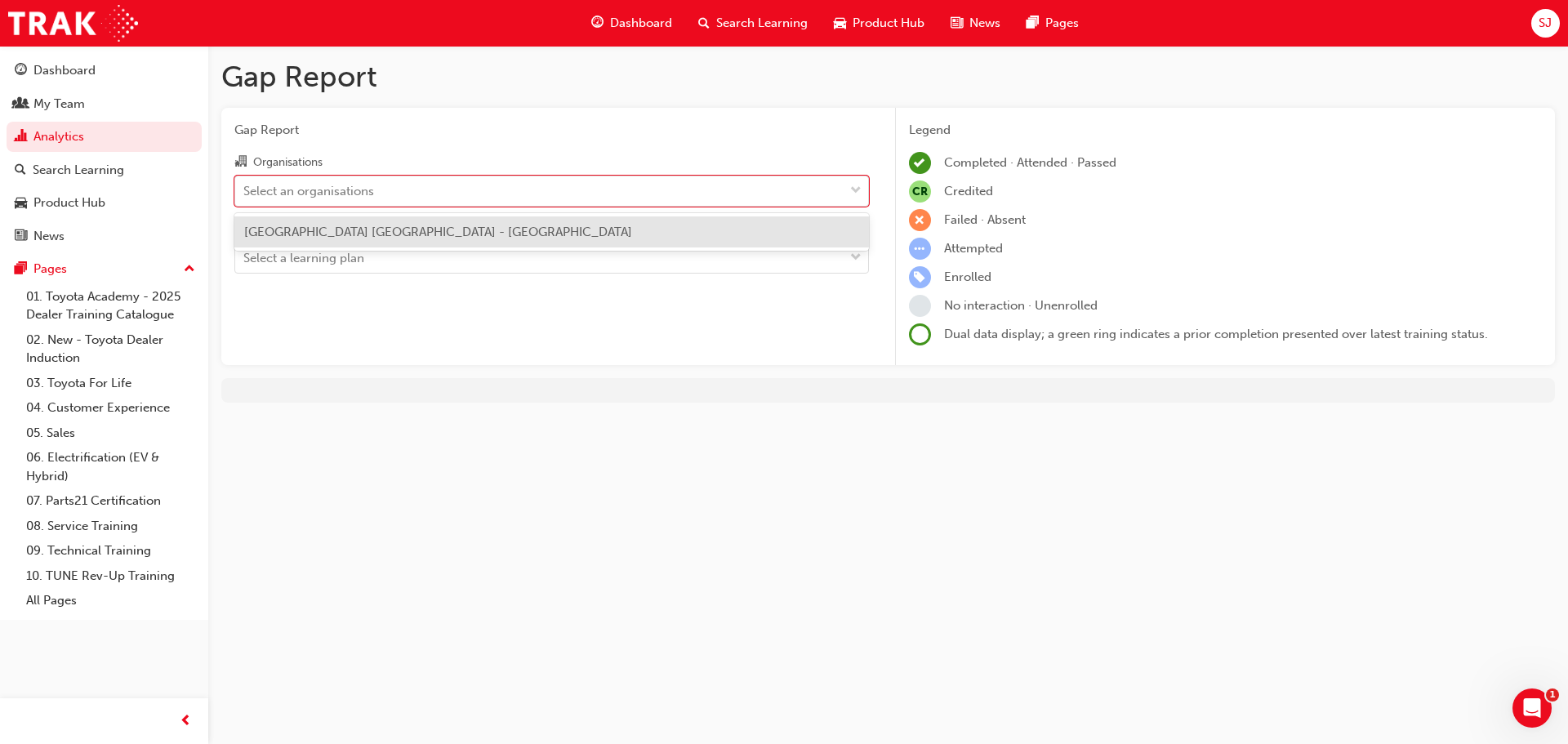
click at [355, 229] on span "Melbourne City Toyota - SOUTH MELBOURNE" at bounding box center [438, 232] width 388 height 15
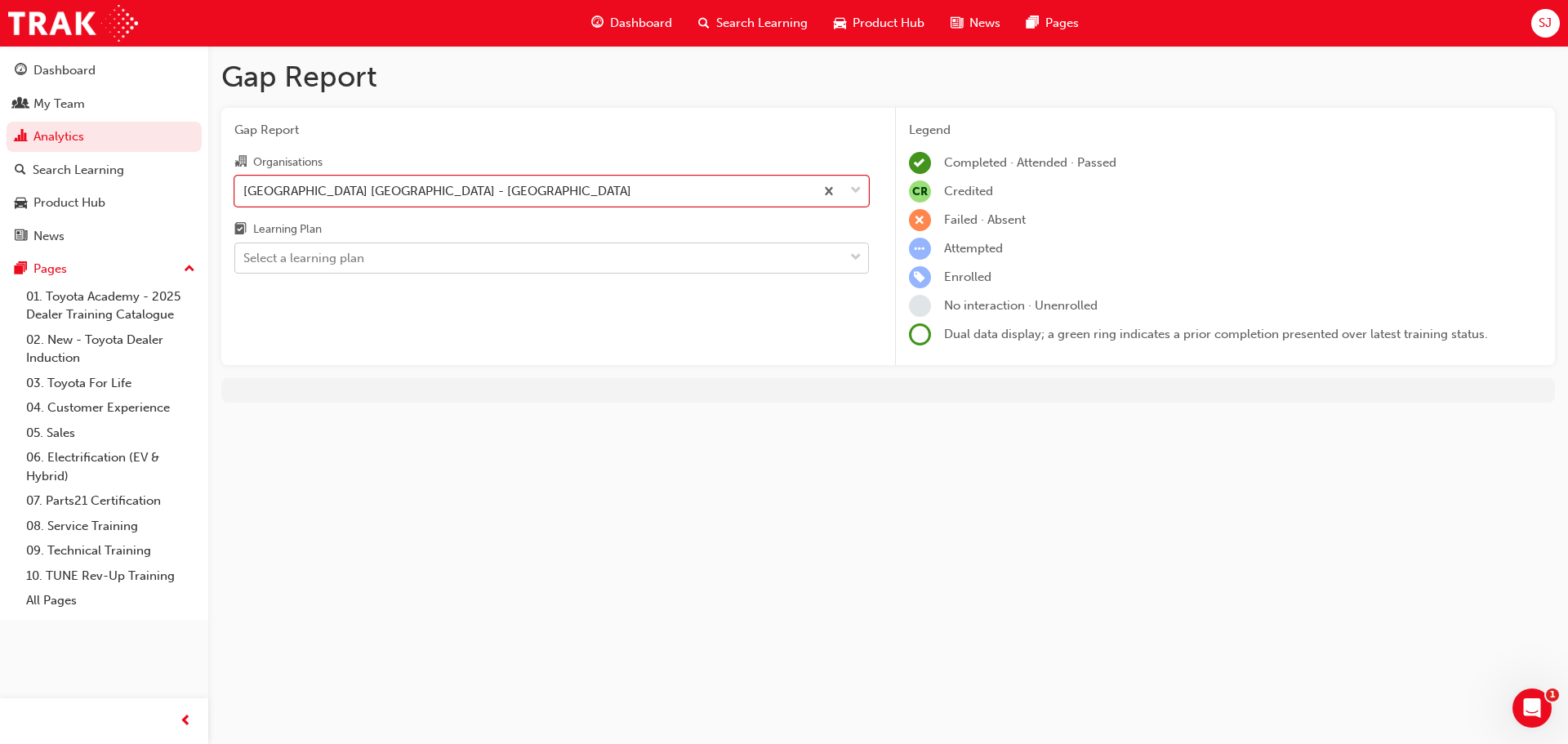
click at [422, 265] on div "Select a learning plan" at bounding box center [539, 257] width 609 height 28
click at [245, 265] on input "Learning Plan Select a learning plan" at bounding box center [244, 256] width 2 height 14
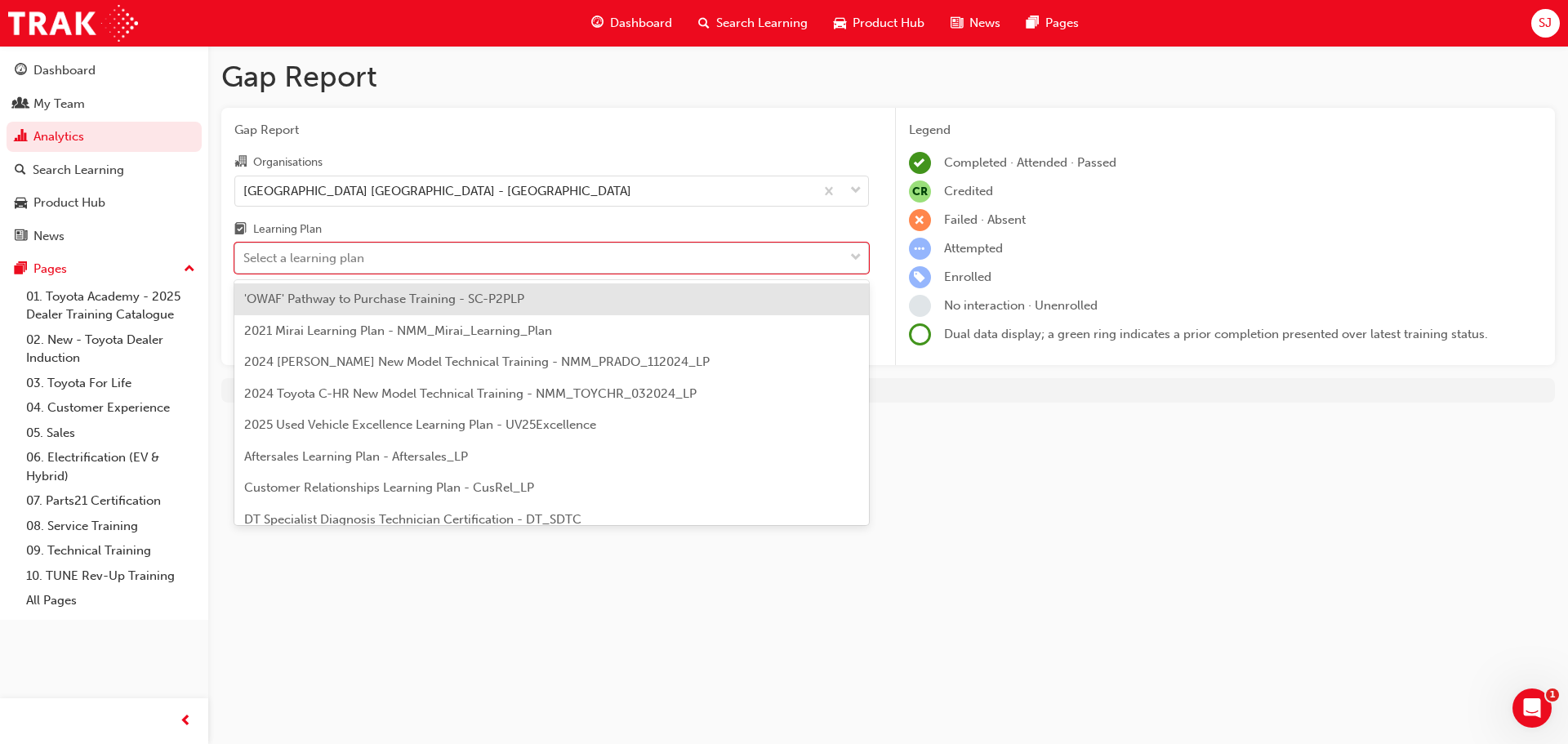
click at [434, 298] on span "'OWAF' Pathway to Purchase Training - SC-P2PLP" at bounding box center [384, 298] width 280 height 15
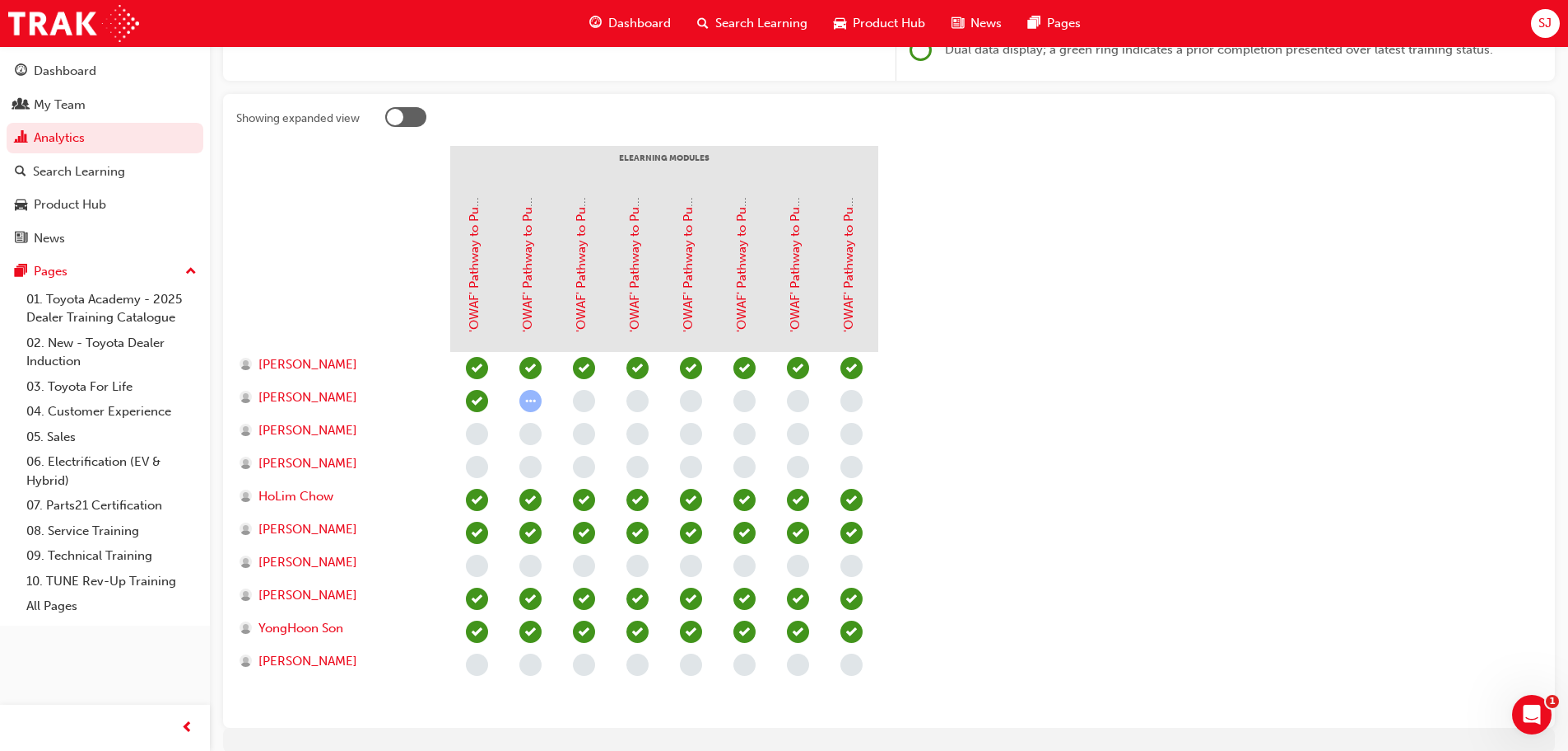
scroll to position [357, 0]
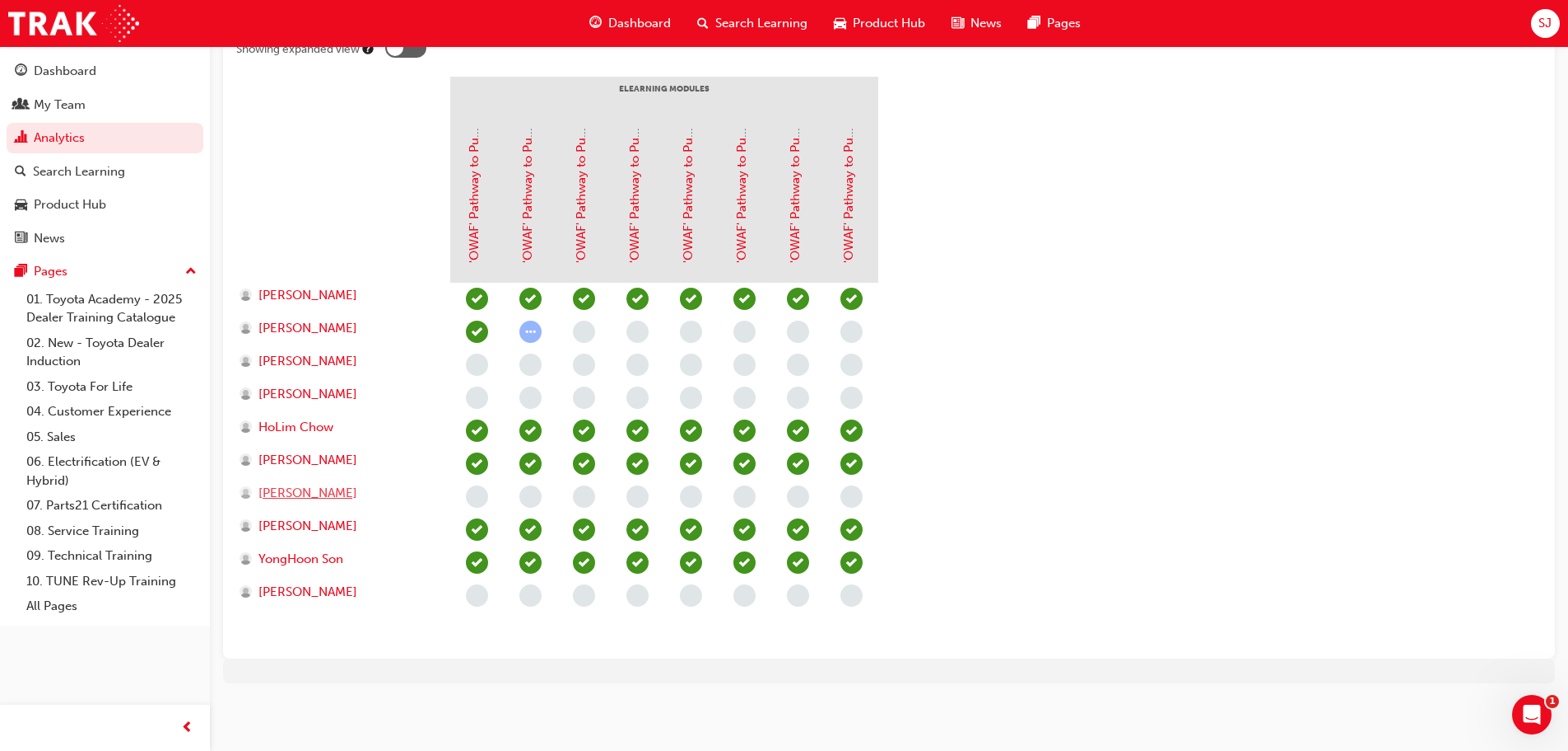
click at [323, 501] on span "Joshua West" at bounding box center [308, 493] width 99 height 19
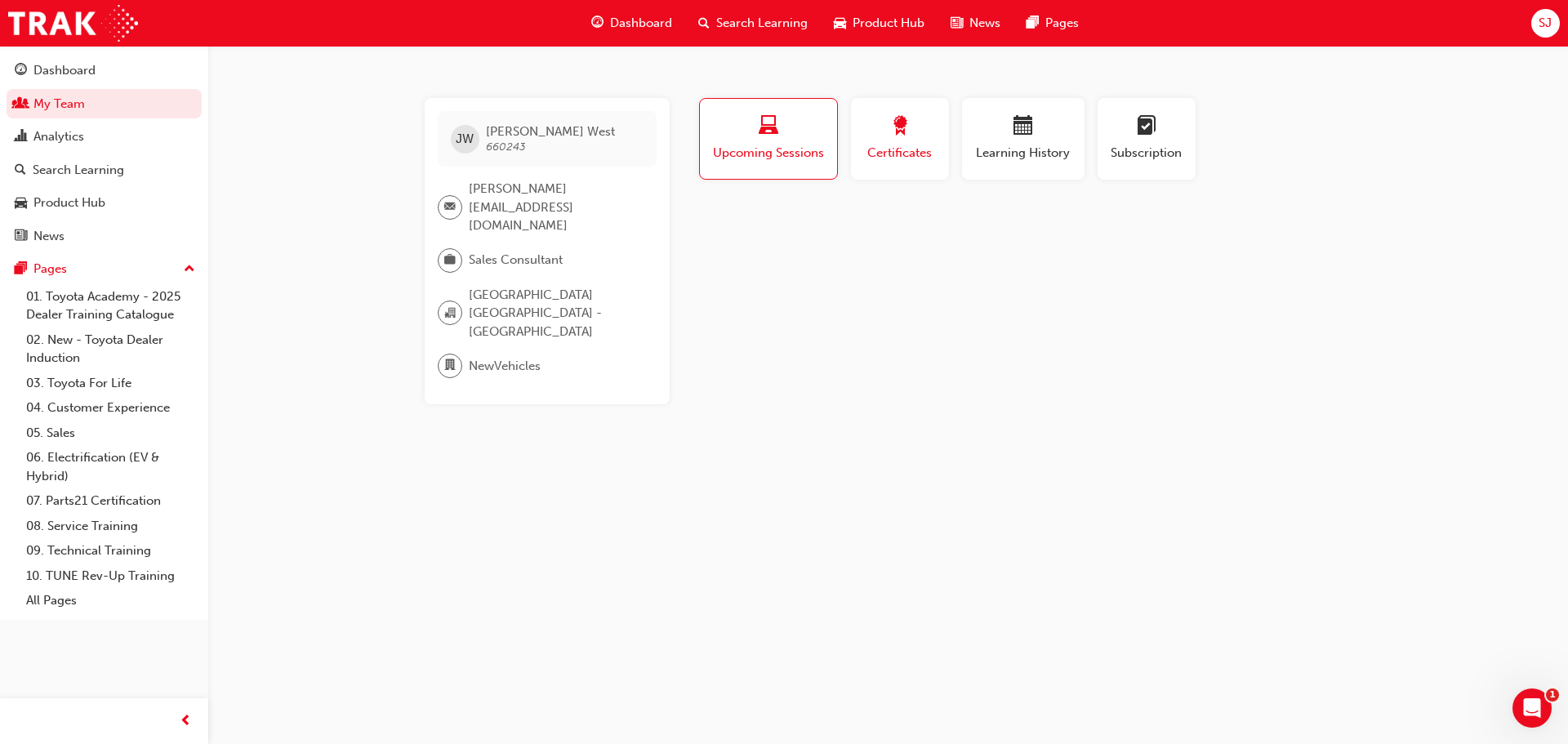
click at [890, 144] on span "Certificates" at bounding box center [900, 153] width 74 height 19
click at [1022, 143] on div "Learning History" at bounding box center [1024, 138] width 98 height 46
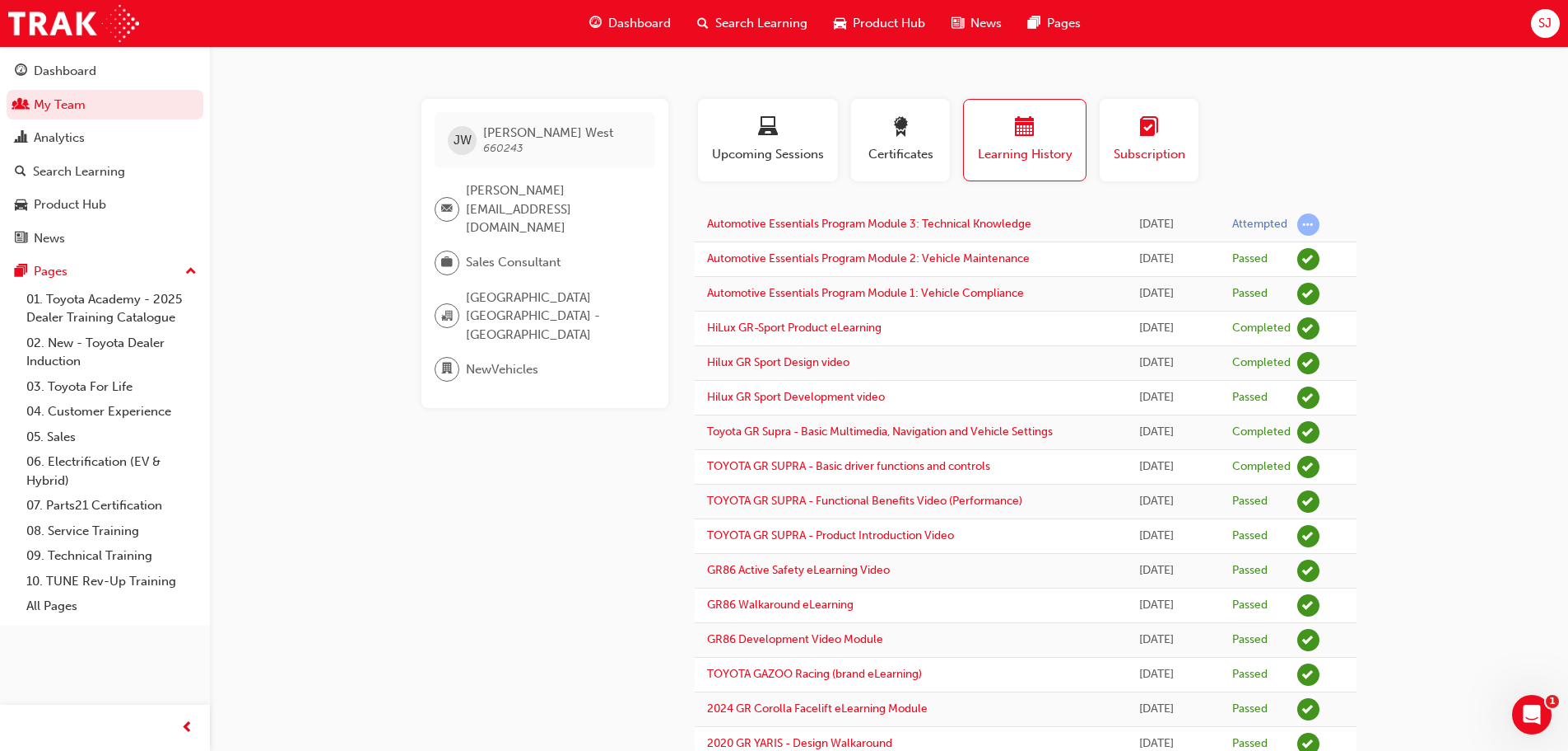
click at [1159, 149] on span "Subscription" at bounding box center [1149, 154] width 74 height 19
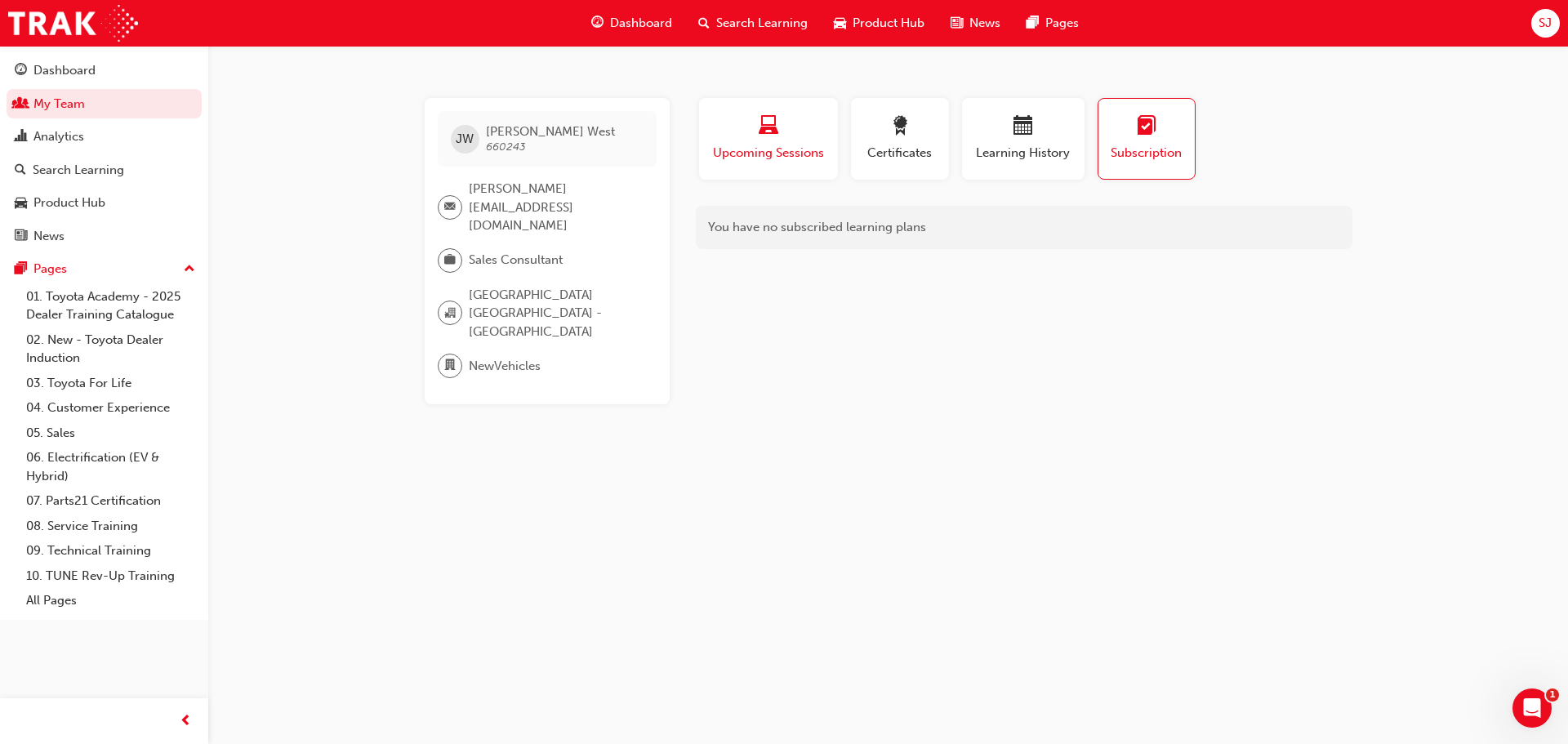
click at [823, 155] on span "Upcoming Sessions" at bounding box center [769, 153] width 115 height 19
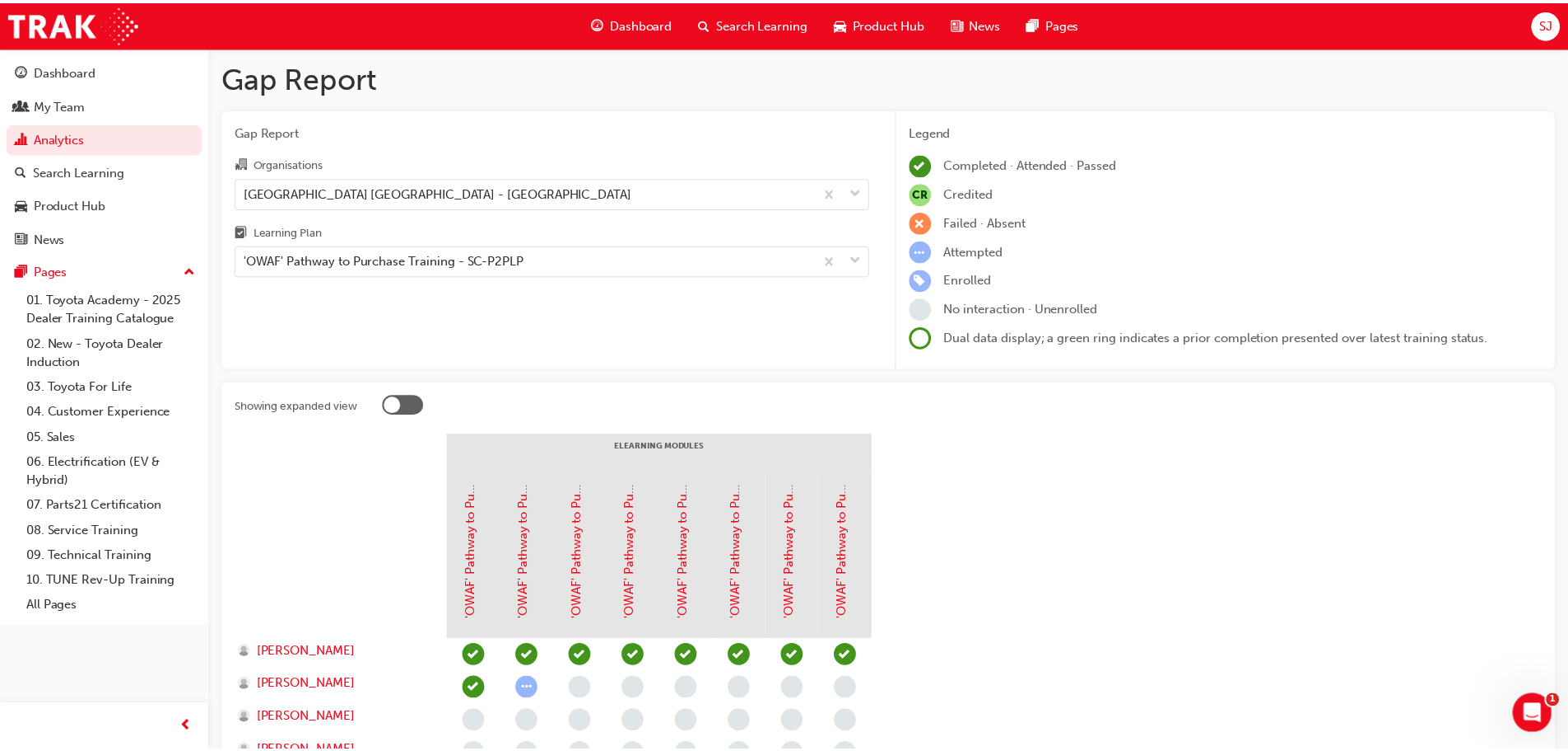
scroll to position [357, 0]
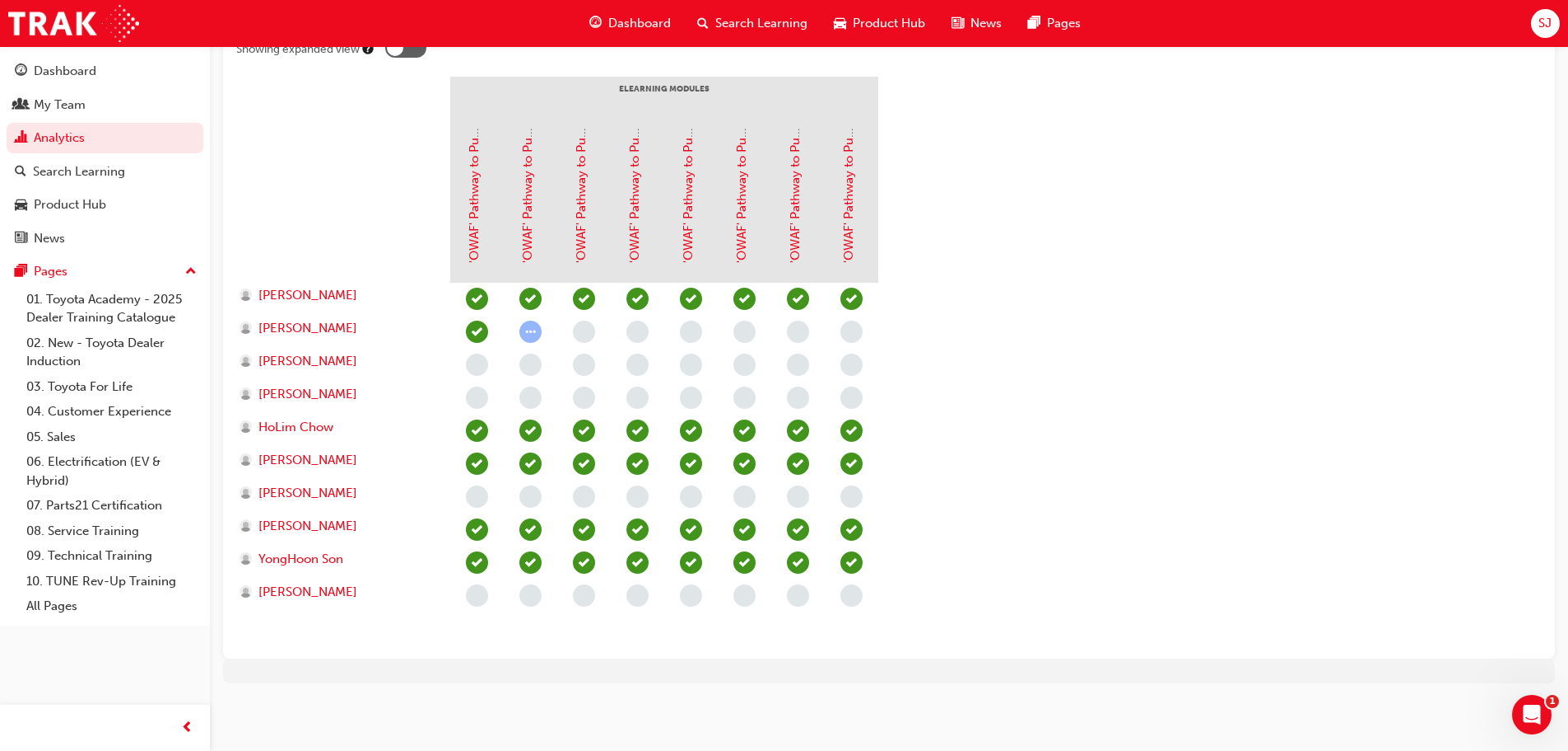
click at [481, 496] on span "learningRecordVerb_NONE-icon" at bounding box center [477, 497] width 22 height 22
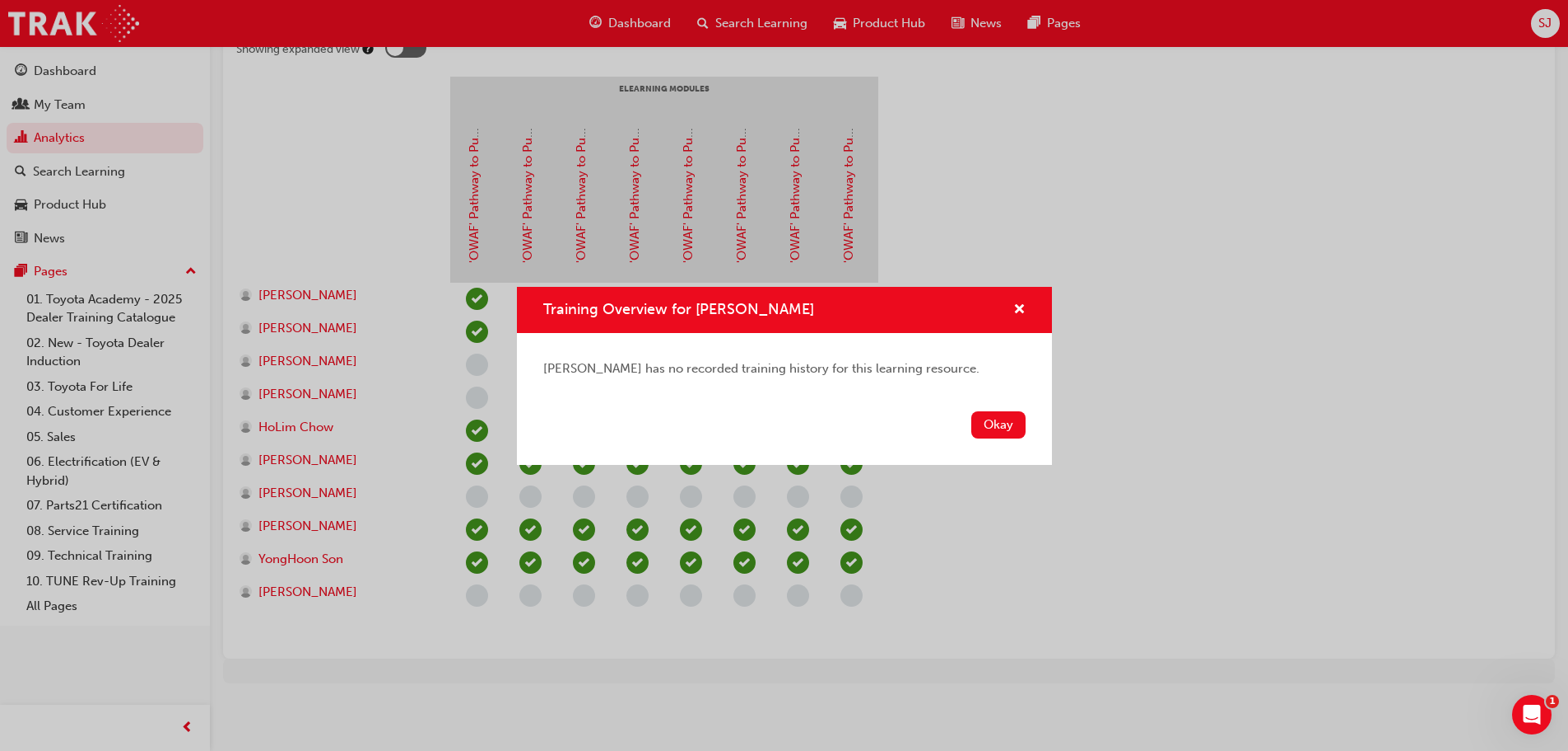
drag, startPoint x: 995, startPoint y: 432, endPoint x: 918, endPoint y: 406, distance: 81.3
click at [995, 431] on button "Okay" at bounding box center [998, 425] width 54 height 28
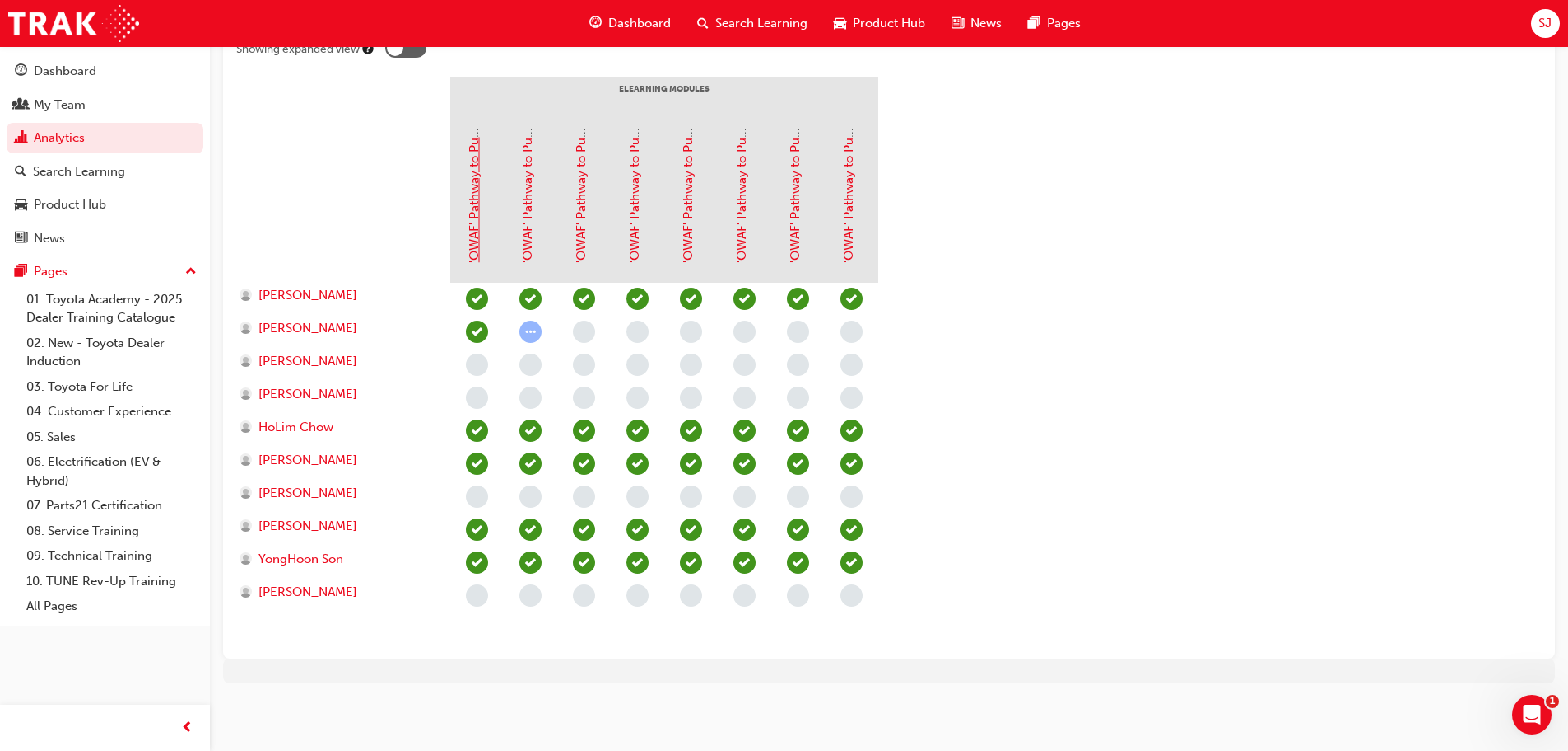
click at [475, 232] on link "'OWAF' Pathway to Purchase - Introduction to the Training Program" at bounding box center [474, 69] width 15 height 387
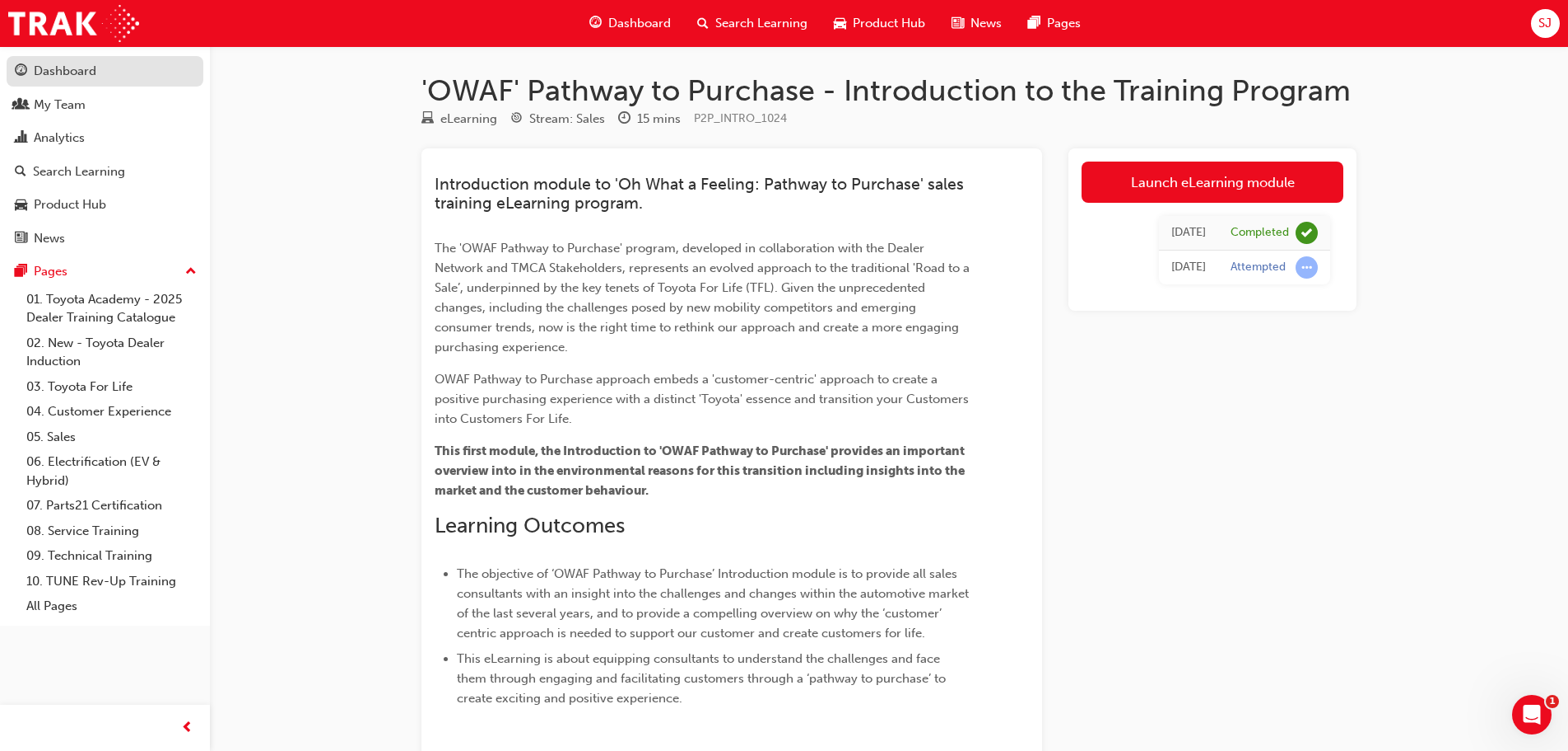
click at [53, 75] on div "Dashboard" at bounding box center [65, 71] width 62 height 19
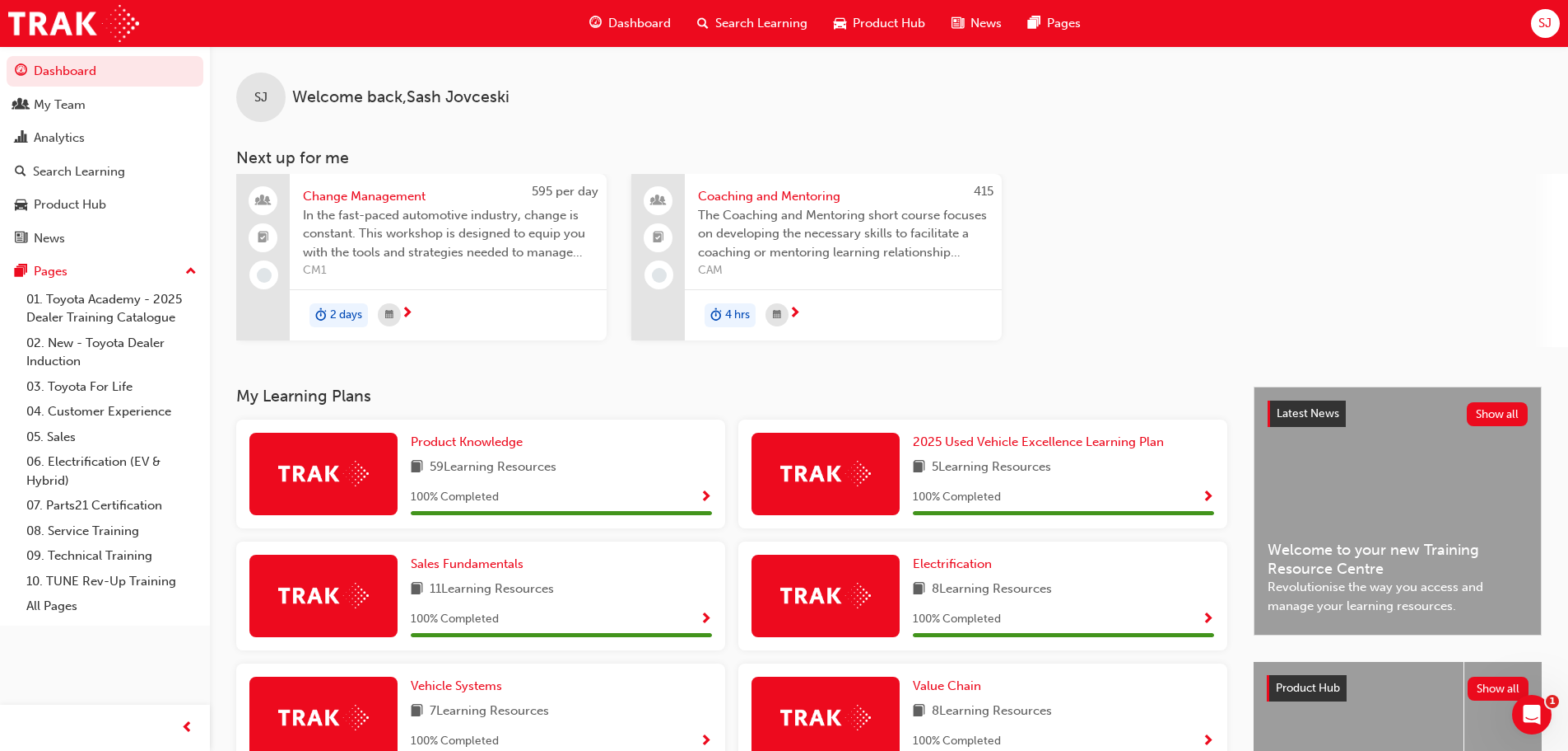
click at [1535, 27] on div "SJ" at bounding box center [1545, 23] width 28 height 28
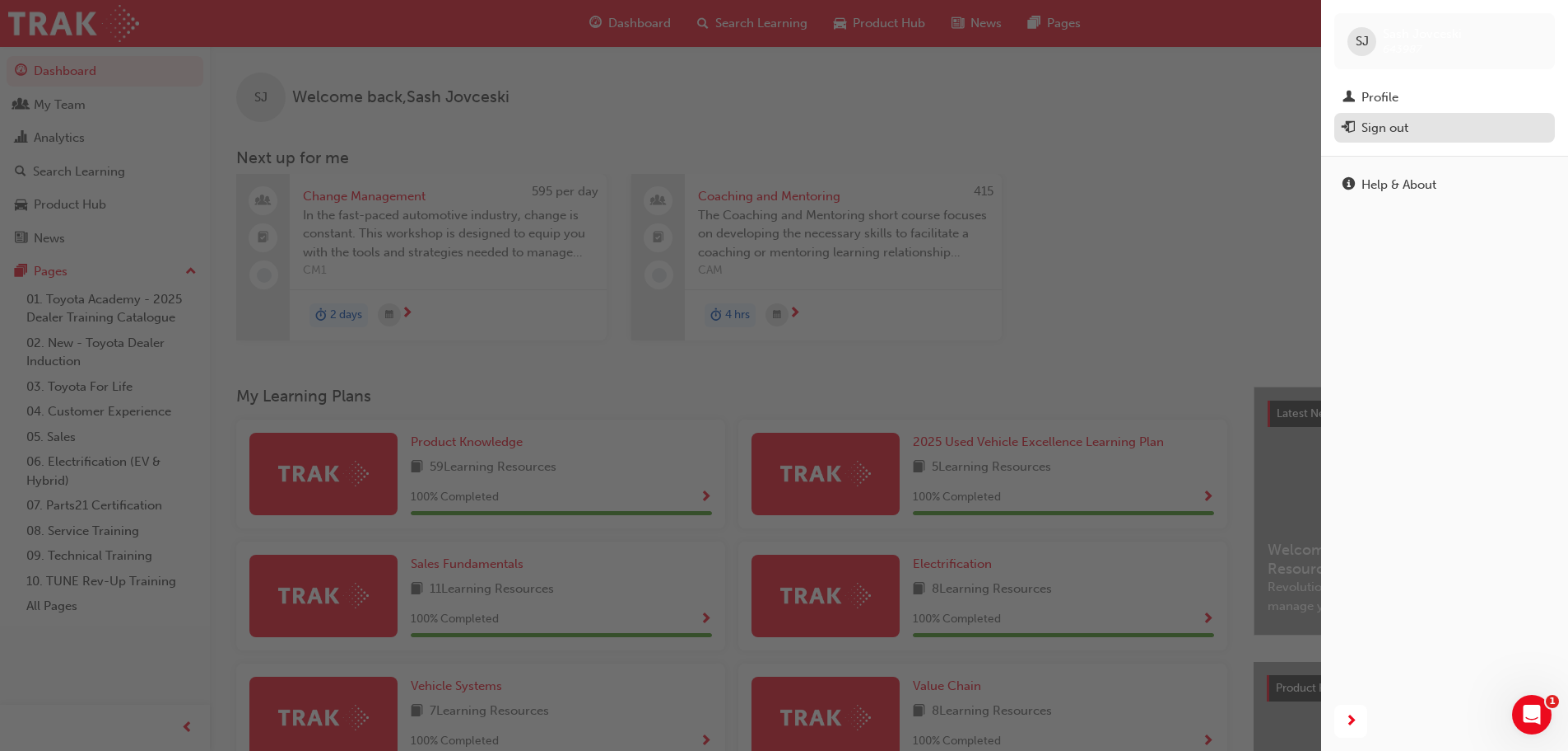
click at [1403, 123] on div "Sign out" at bounding box center [1385, 128] width 47 height 19
